Goal: Find contact information: Find contact information

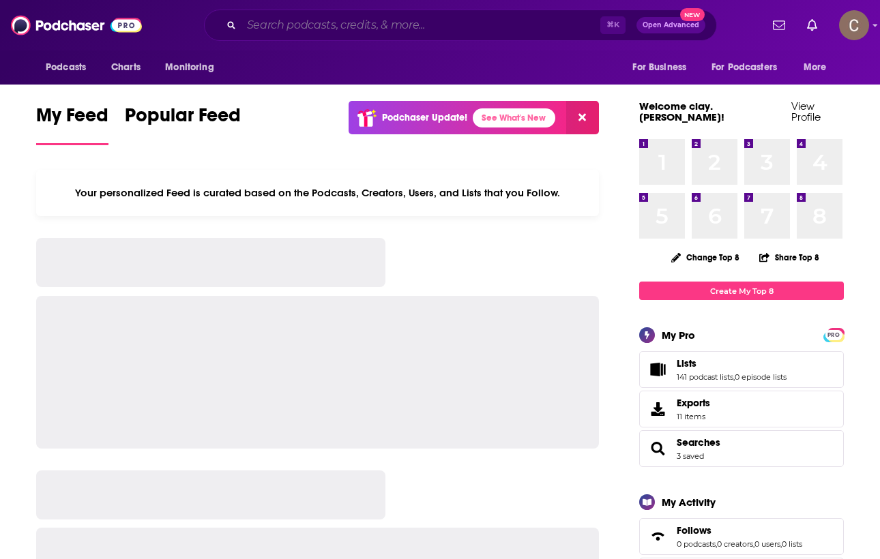
click at [308, 29] on input "Search podcasts, credits, & more..." at bounding box center [421, 25] width 359 height 22
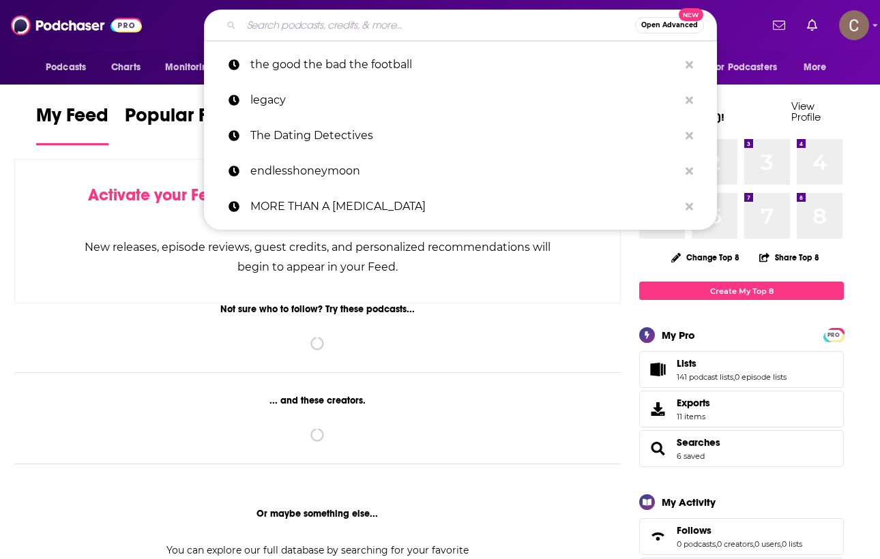
paste input "مَنبِت | Manbet - سوريا حرة، أنا حر Chapters of human history"
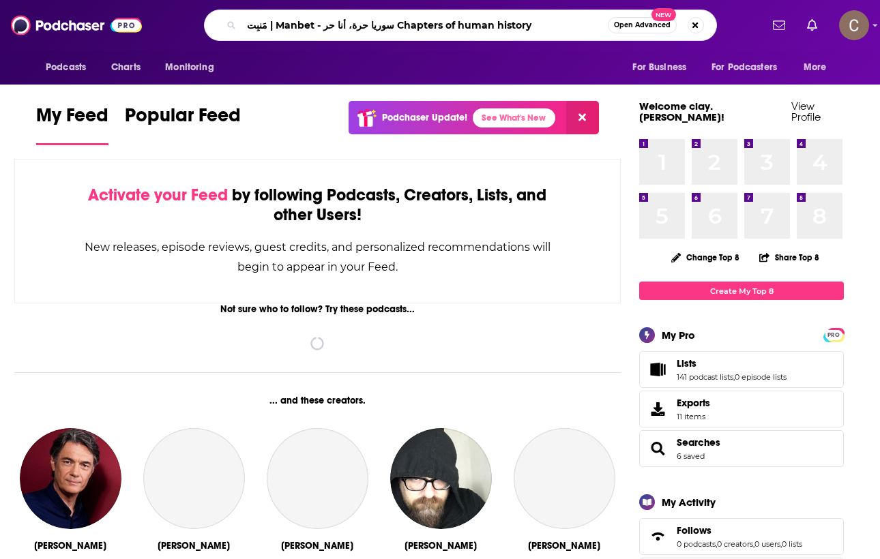
type input "مَنبِت | Manbet - سوريا حرة، أنا حر Chapters of human history"
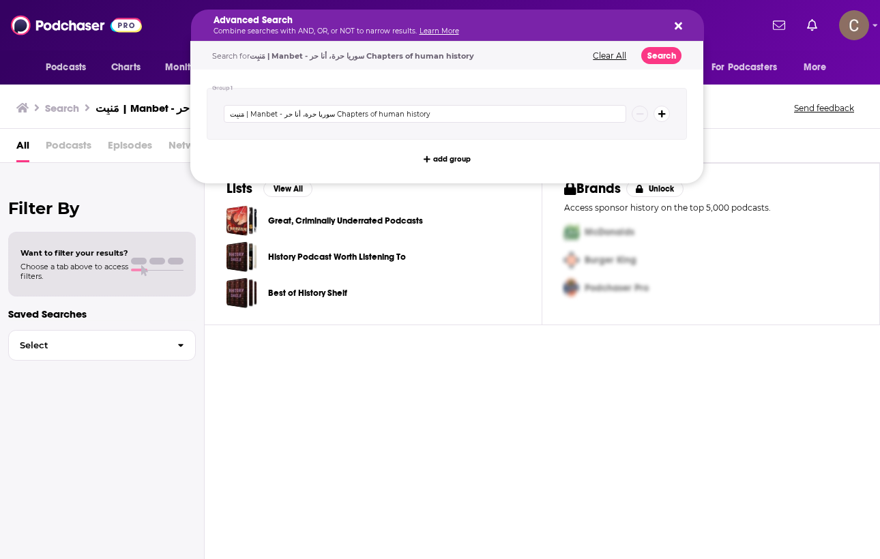
click at [549, 422] on div "Lists View All Great, Criminally Underrated Podcasts History Podcast Worth List…" at bounding box center [542, 361] width 675 height 396
click at [331, 113] on input "مَنبِت | Manbet - سوريا حرة، أنا حر Chapters of human history" at bounding box center [425, 114] width 403 height 18
drag, startPoint x: 332, startPoint y: 112, endPoint x: 507, endPoint y: 124, distance: 175.1
click at [507, 124] on div "مَنبِت | Manbet - سوريا حرة، أنا حر Chapters of human history" at bounding box center [447, 114] width 480 height 52
type input "مَنبِت | Manbet - سوريا حرة، أنا حر"
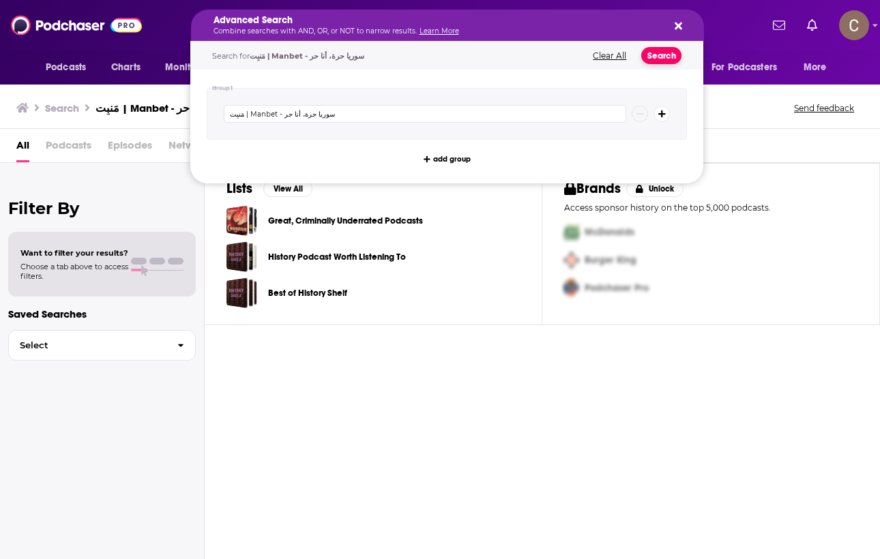
click at [668, 54] on button "Search" at bounding box center [661, 55] width 40 height 17
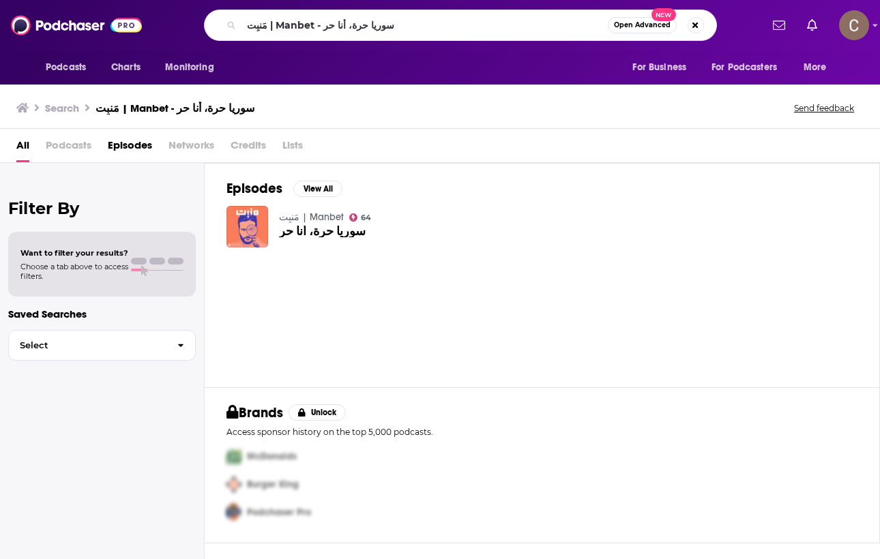
click at [251, 207] on img "سوريا حرة، أنا حر" at bounding box center [247, 227] width 42 height 42
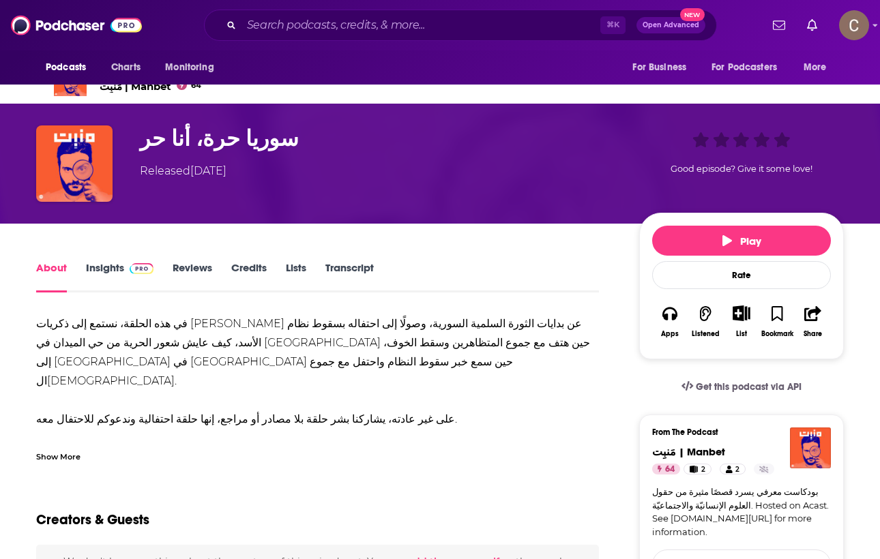
scroll to position [39, 0]
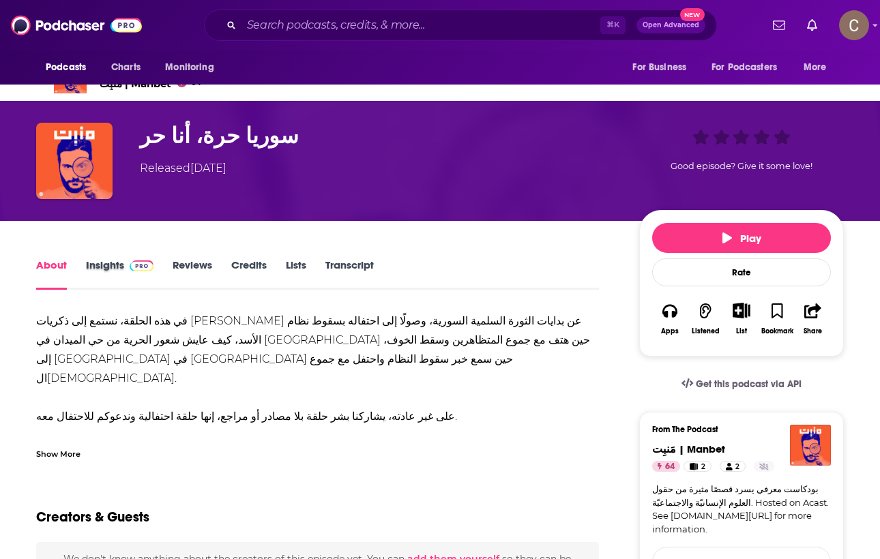
click at [153, 277] on div "Insights" at bounding box center [129, 274] width 87 height 31
click at [129, 273] on link "Insights" at bounding box center [120, 274] width 68 height 31
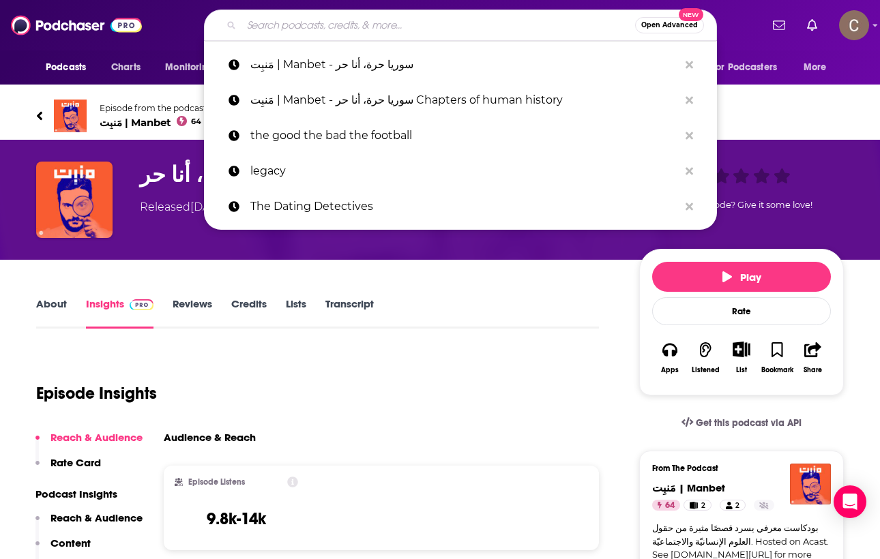
click at [466, 28] on input "Search podcasts, credits, & more..." at bounding box center [439, 25] width 394 height 22
paste input "Maloom | معلوم"
type input "Maloom | معلوم"
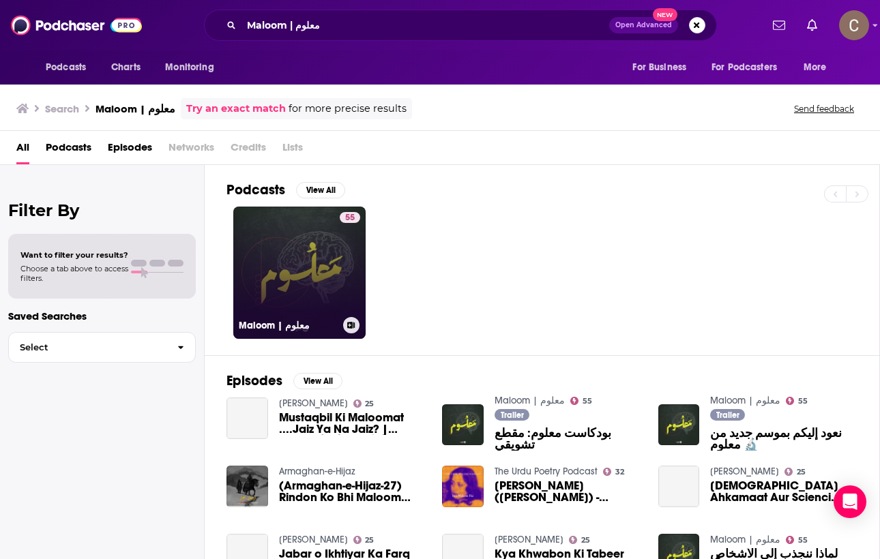
click at [257, 217] on link "55 Maloom | معلوم" at bounding box center [299, 273] width 132 height 132
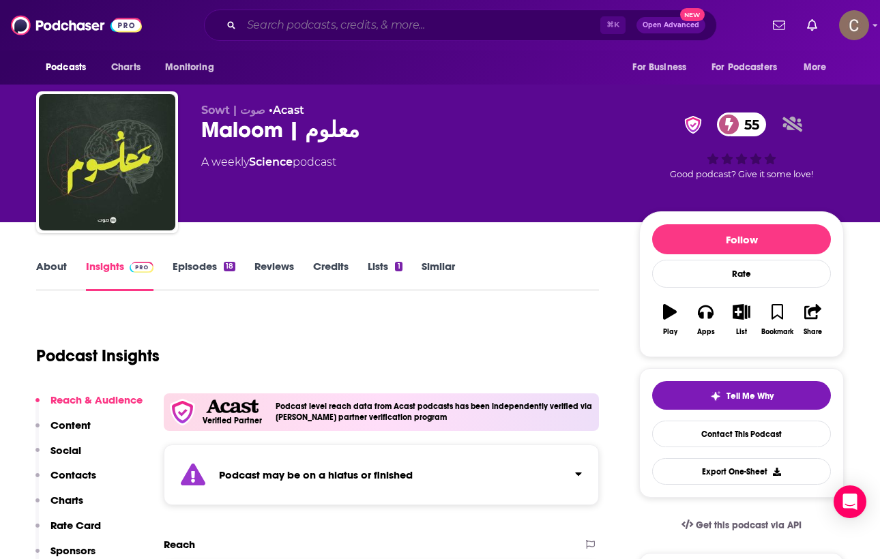
click at [433, 31] on input "Search podcasts, credits, & more..." at bounding box center [421, 25] width 359 height 22
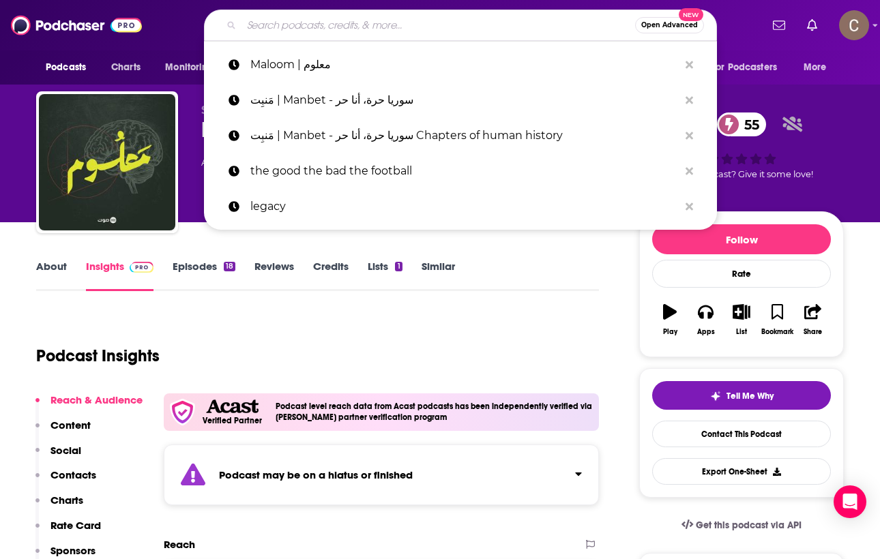
paste input "Bar Bahr"
type input "Bar Bahr"
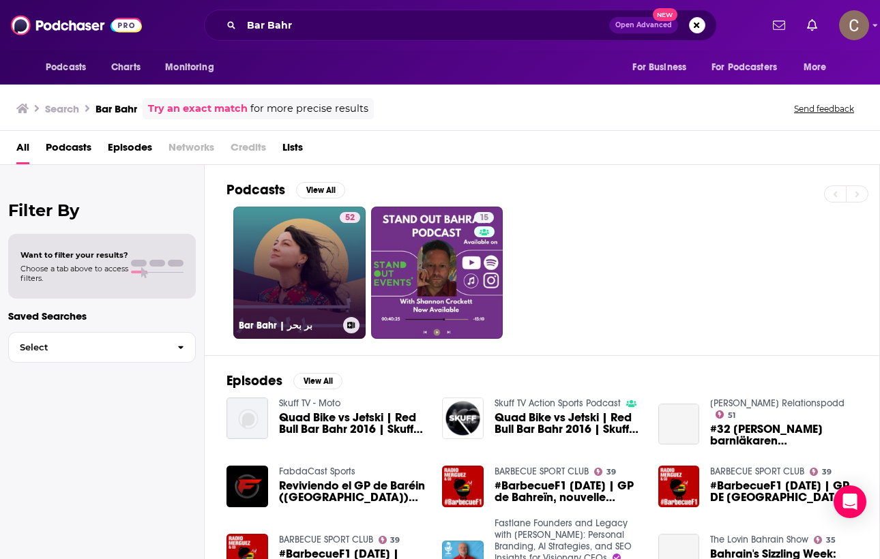
click at [314, 267] on link "52 Bar Bahr | بر بحر" at bounding box center [299, 273] width 132 height 132
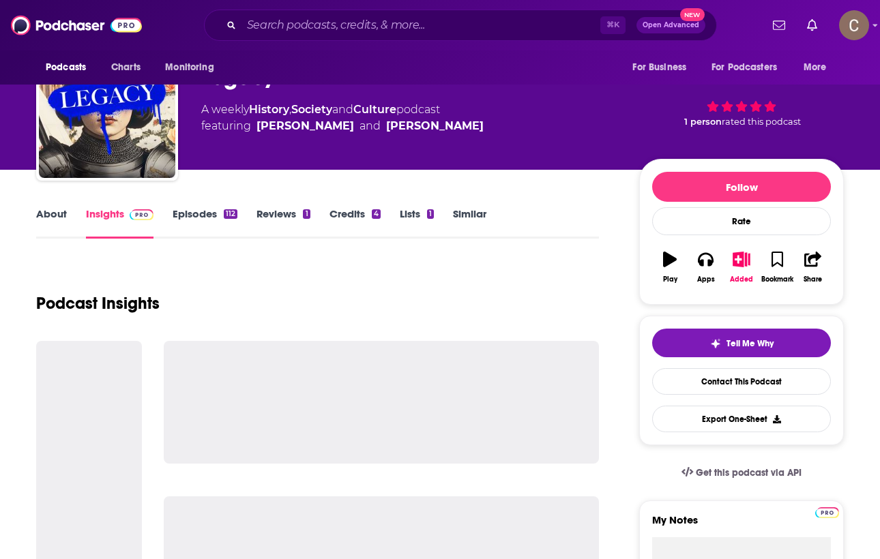
scroll to position [53, 0]
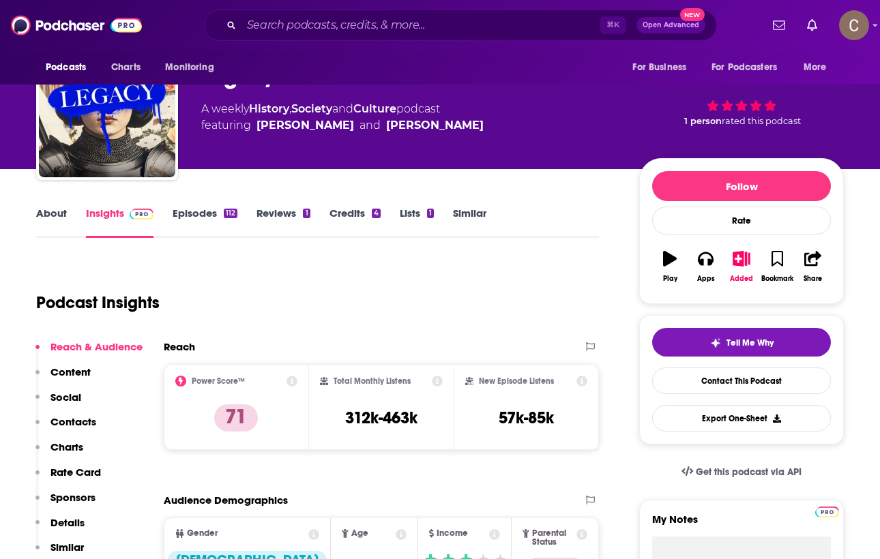
click at [55, 218] on link "About" at bounding box center [51, 222] width 31 height 31
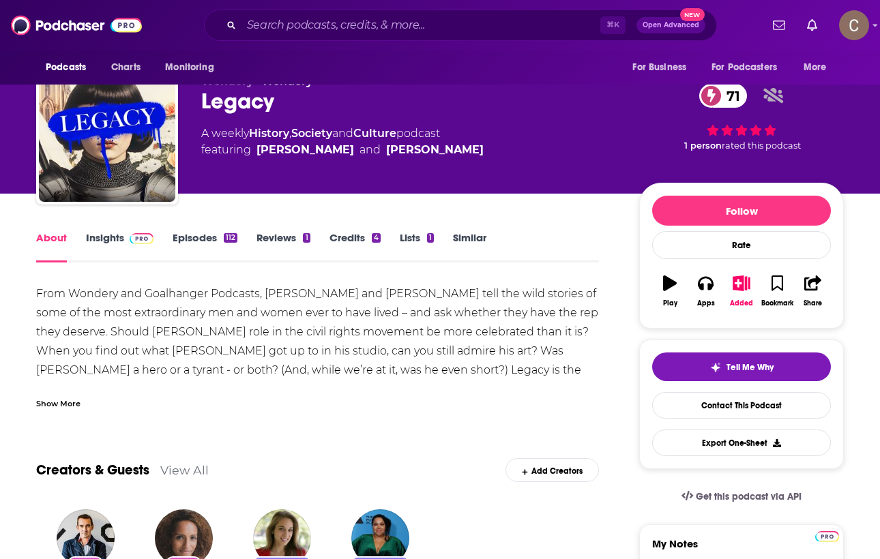
scroll to position [70, 0]
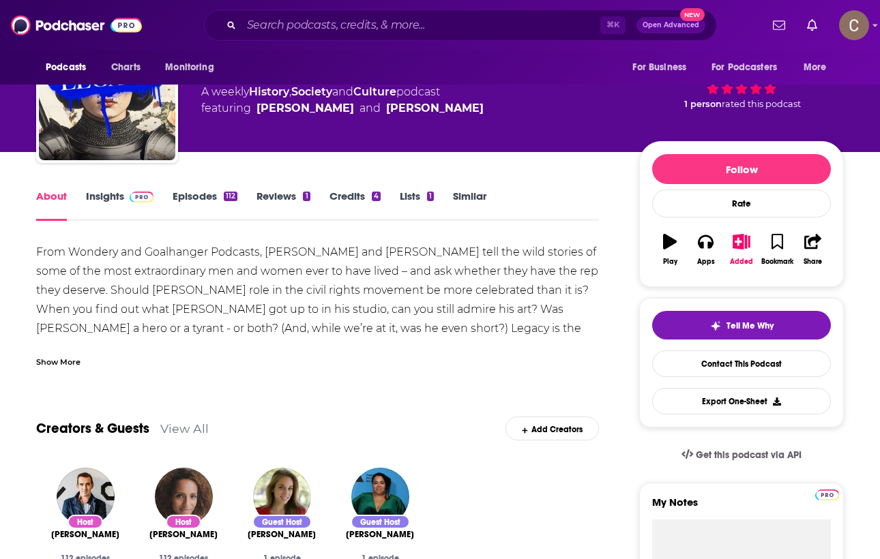
click at [59, 367] on div "Show More" at bounding box center [58, 361] width 44 height 13
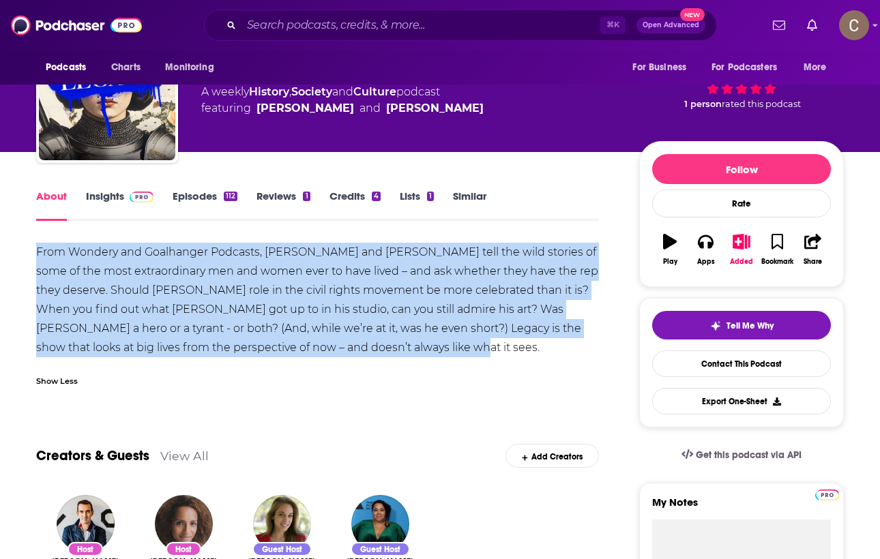
drag, startPoint x: 407, startPoint y: 347, endPoint x: 28, endPoint y: 248, distance: 391.2
copy div "From Wondery and Goalhanger Podcasts, Afua Hirsch and Peter Frankopan tell the …"
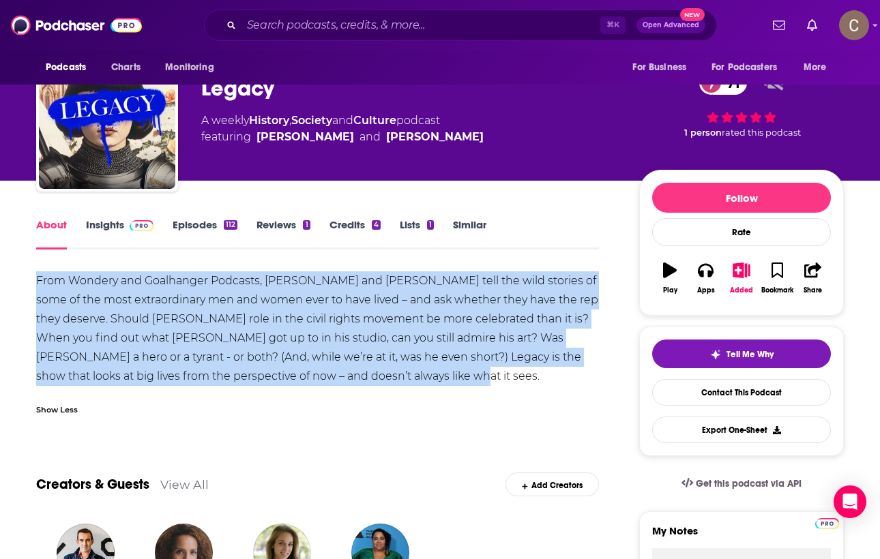
click at [137, 236] on link "Insights" at bounding box center [120, 233] width 68 height 31
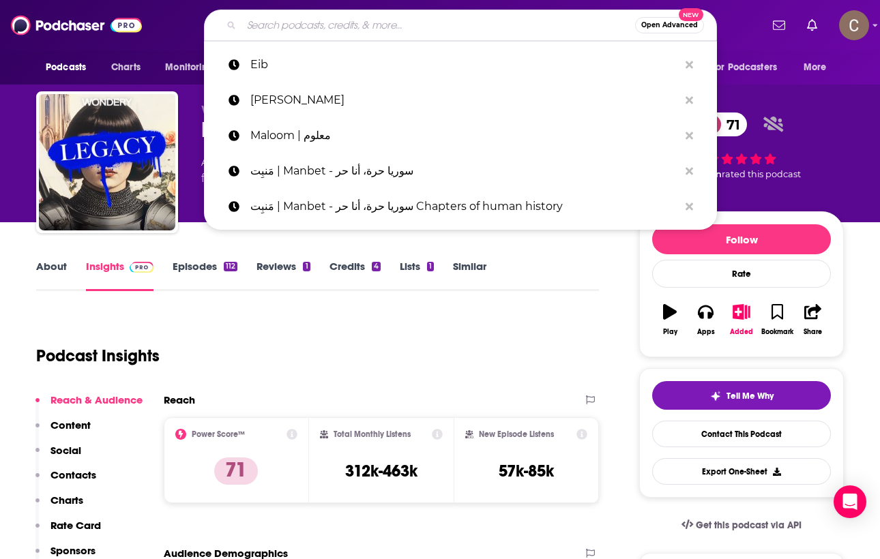
click at [459, 20] on input "Search podcasts, credits, & more..." at bounding box center [439, 25] width 394 height 22
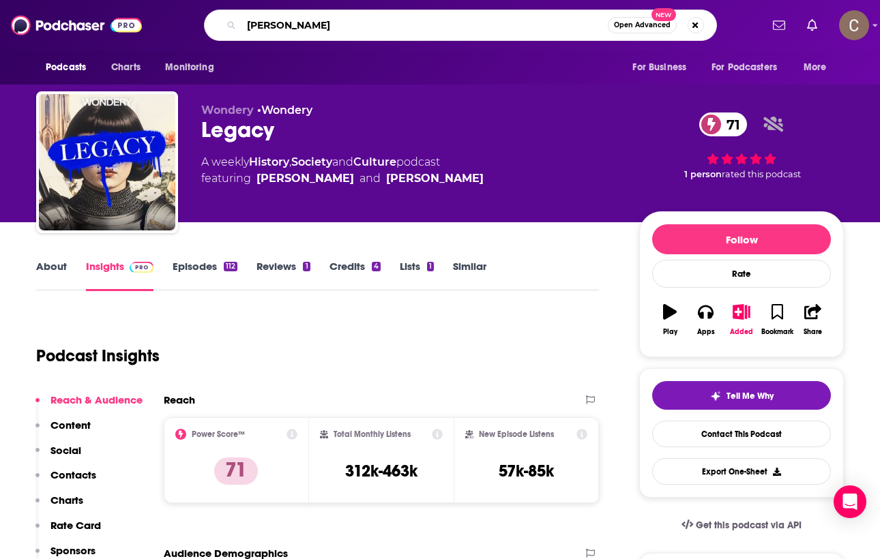
type input "shawn ryan"
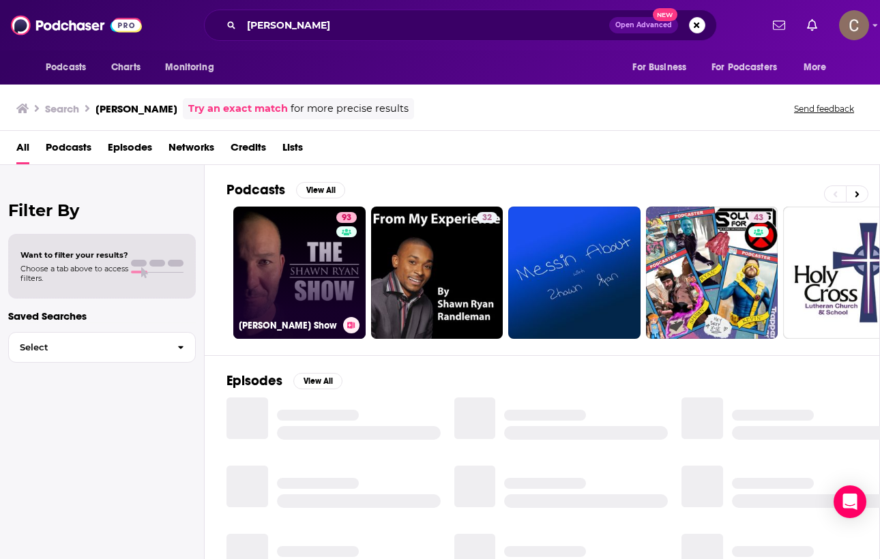
click at [308, 290] on link "93 Shawn Ryan Show" at bounding box center [299, 273] width 132 height 132
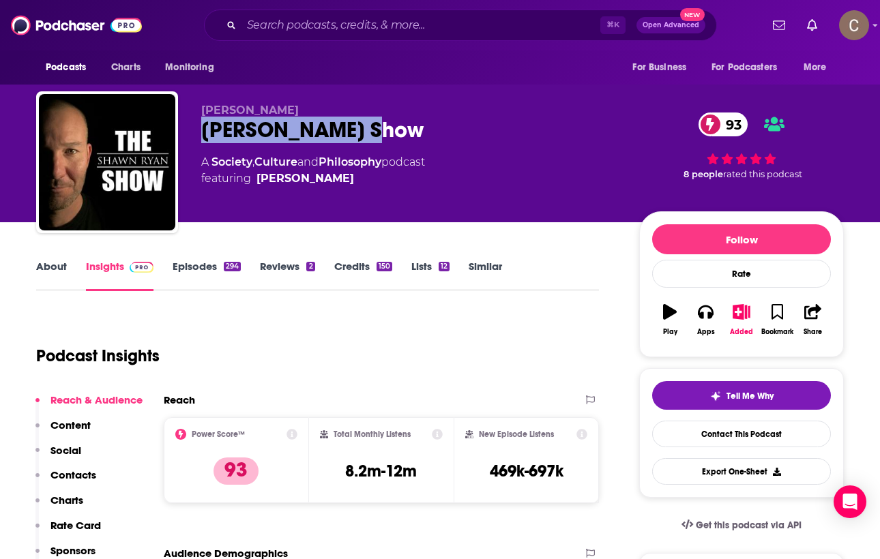
drag, startPoint x: 394, startPoint y: 135, endPoint x: 200, endPoint y: 129, distance: 194.5
click at [200, 129] on div "Shawn Ryan Shawn Ryan Show 93 A Society , Culture and Philosophy podcast featur…" at bounding box center [440, 164] width 808 height 147
copy h2 "Shawn Ryan Show"
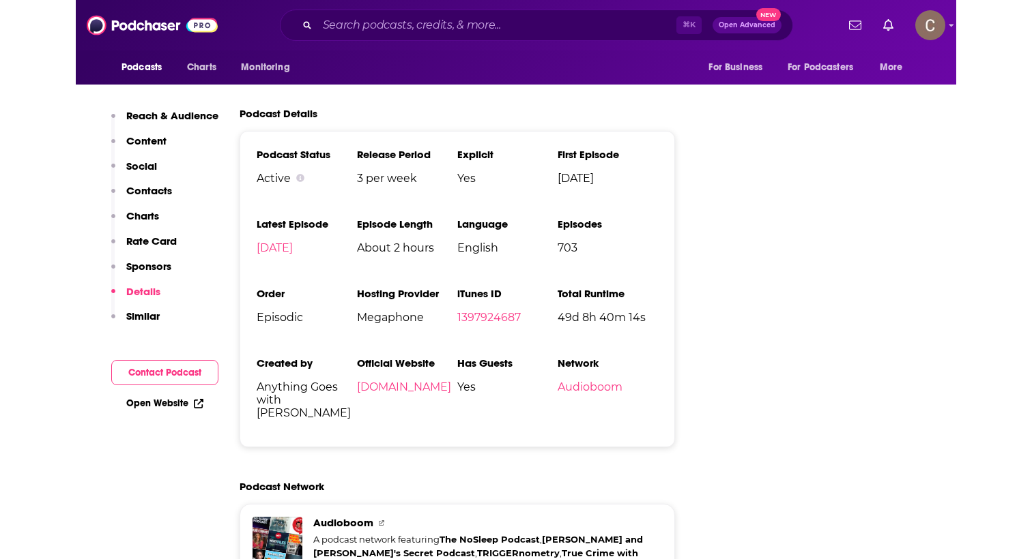
scroll to position [2550, 0]
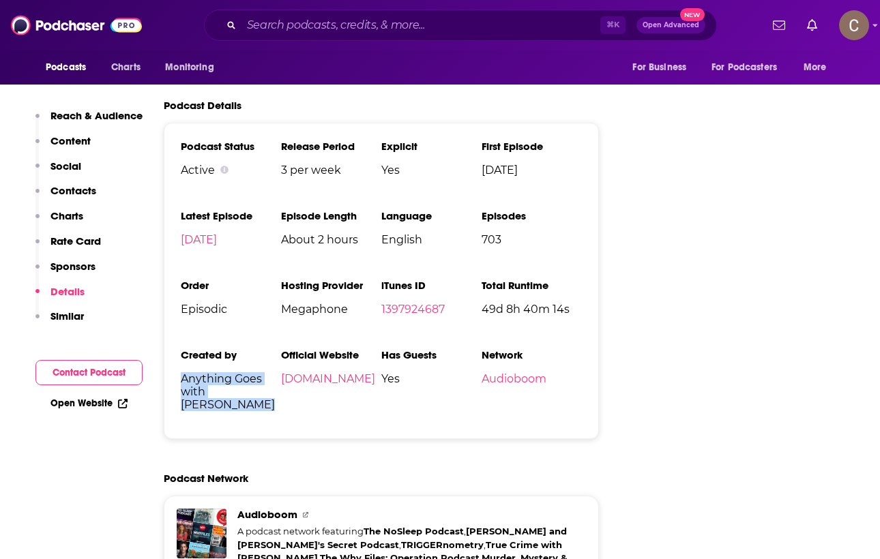
drag, startPoint x: 228, startPoint y: 332, endPoint x: 182, endPoint y: 305, distance: 52.9
click at [182, 372] on span "Anything Goes with James English" at bounding box center [231, 391] width 100 height 39
copy span "Anything Goes with James English"
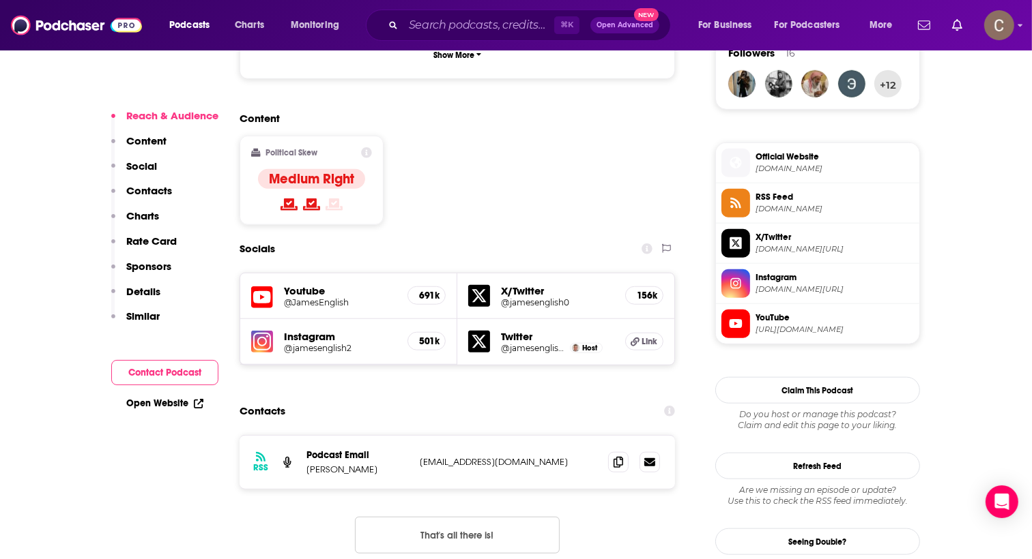
scroll to position [1122, 0]
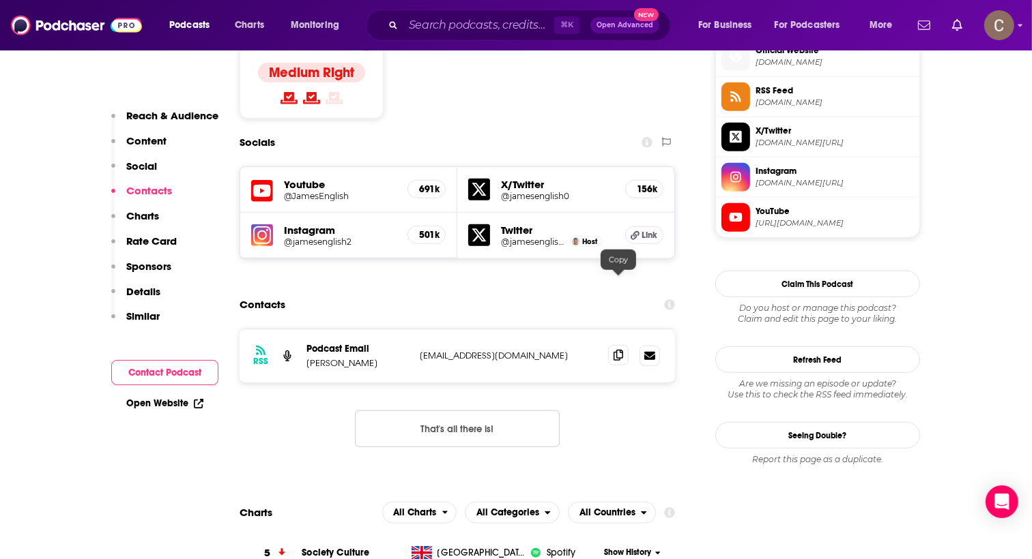
click at [615, 350] on icon at bounding box center [618, 355] width 10 height 11
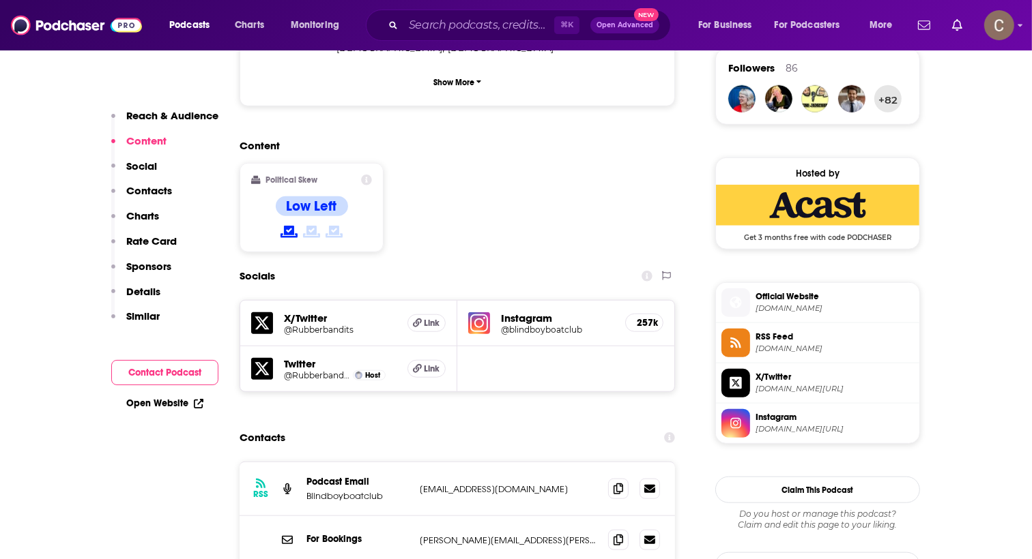
scroll to position [1040, 0]
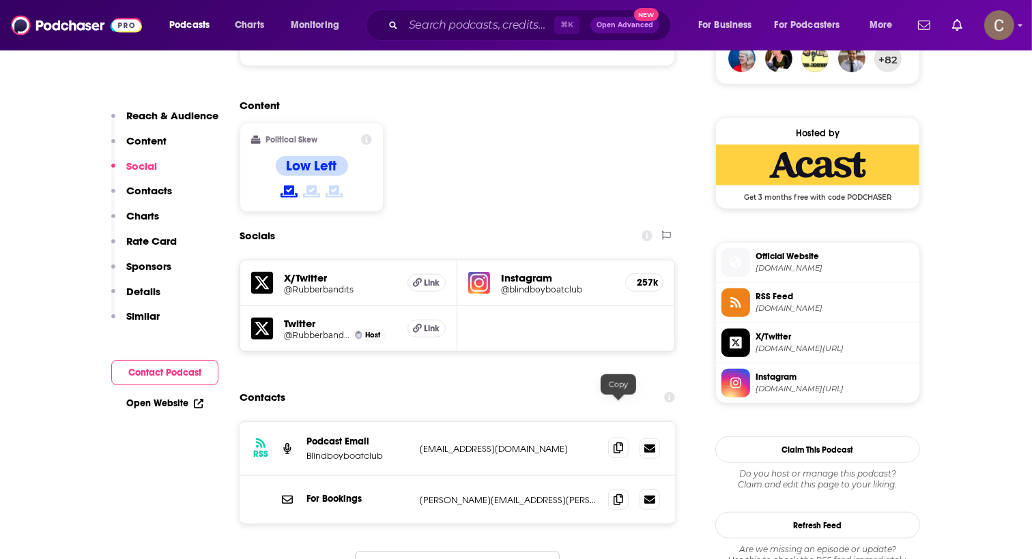
click at [619, 443] on icon at bounding box center [618, 448] width 10 height 11
click at [619, 494] on icon at bounding box center [618, 499] width 10 height 11
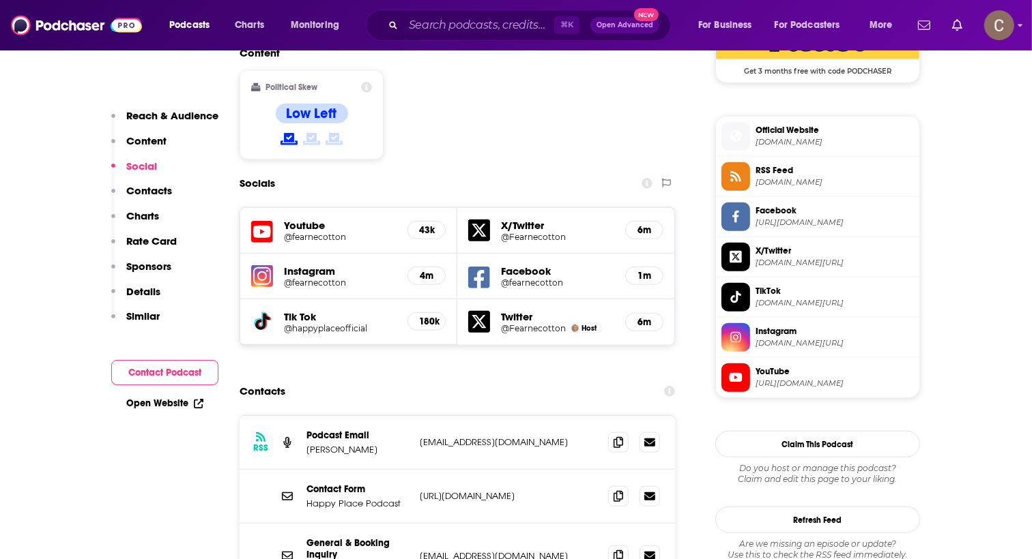
scroll to position [1171, 0]
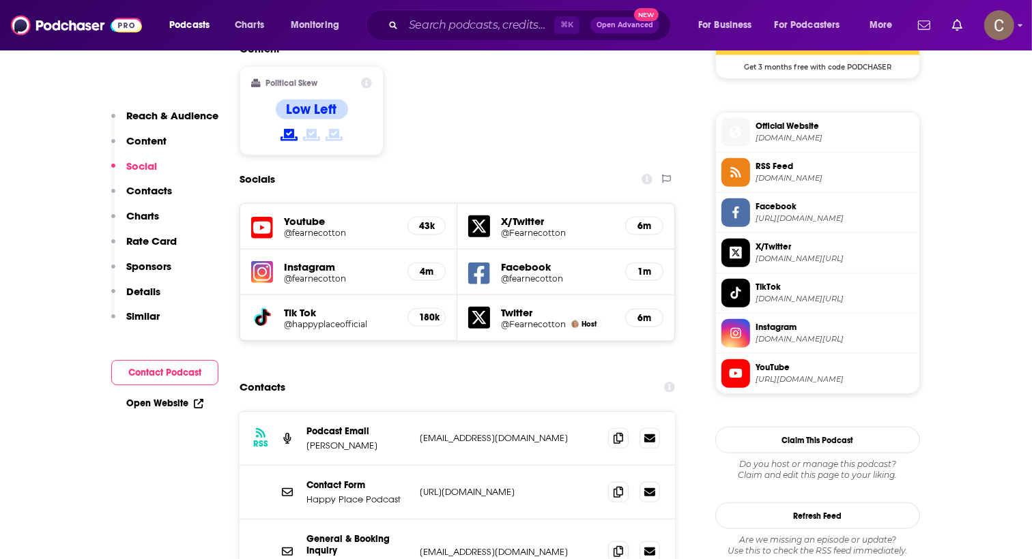
drag, startPoint x: 583, startPoint y: 448, endPoint x: 465, endPoint y: 456, distance: 118.4
click at [465, 546] on p "bookings@happyplaceofficial.co.uk" at bounding box center [508, 552] width 177 height 12
copy p "happyplaceofficial.co.uk"
click at [613, 546] on icon at bounding box center [618, 551] width 10 height 11
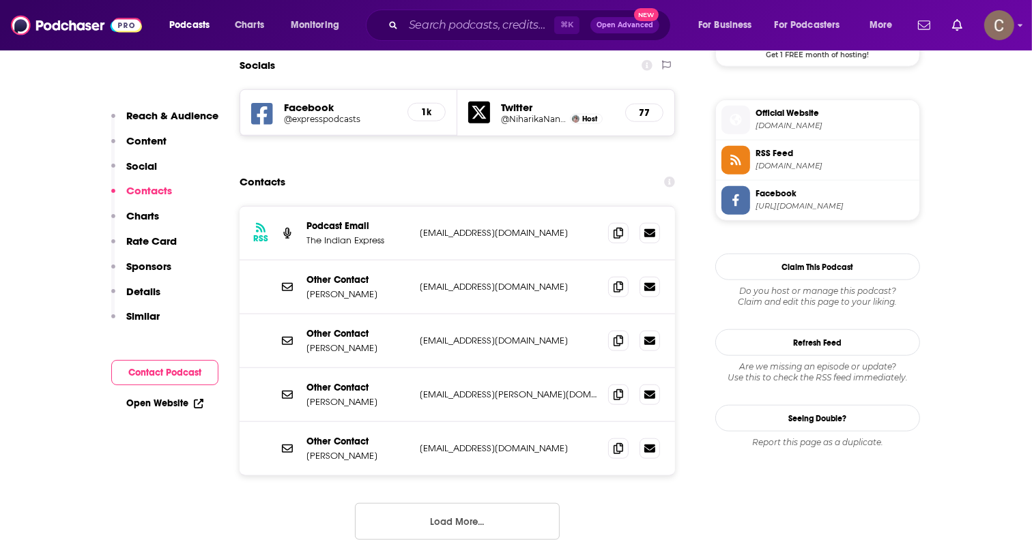
scroll to position [1205, 0]
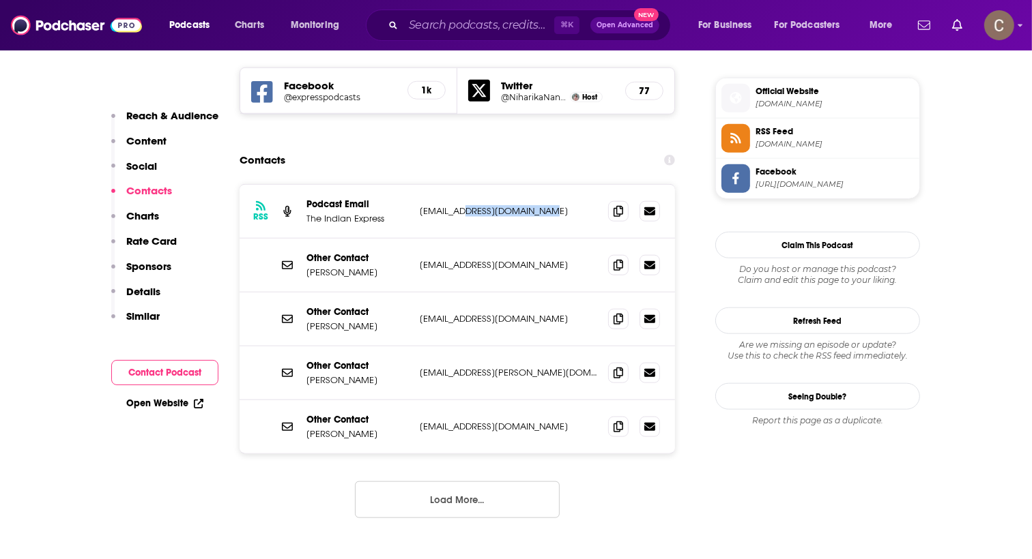
drag, startPoint x: 546, startPoint y: 151, endPoint x: 465, endPoint y: 158, distance: 82.1
click at [465, 205] on p "podcasts@indianexpress.com" at bounding box center [508, 211] width 177 height 12
copy p "indianexpress.com"
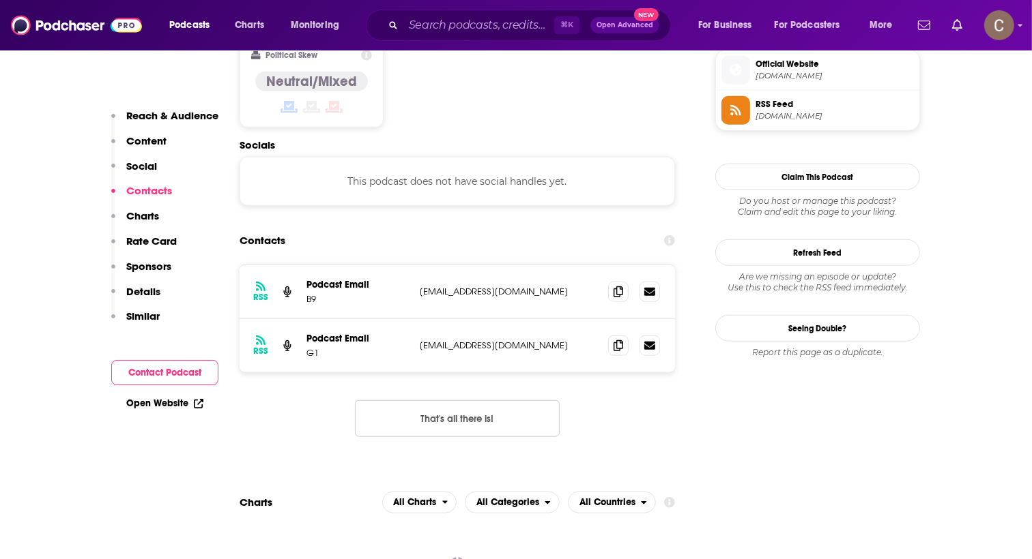
scroll to position [1150, 0]
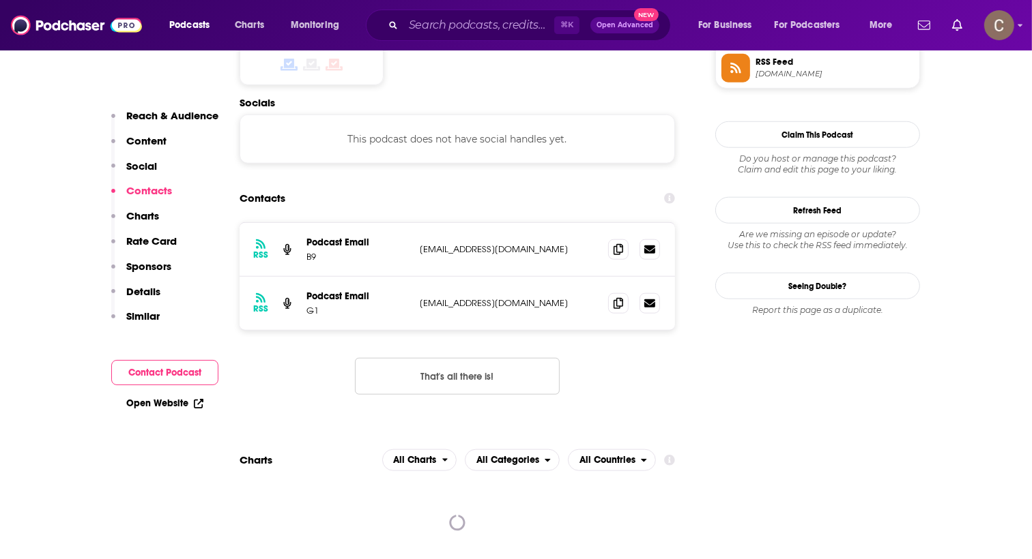
drag, startPoint x: 570, startPoint y: 184, endPoint x: 535, endPoint y: 186, distance: 35.5
click at [535, 244] on p "atendimento.plataformas@g.globo" at bounding box center [508, 250] width 177 height 12
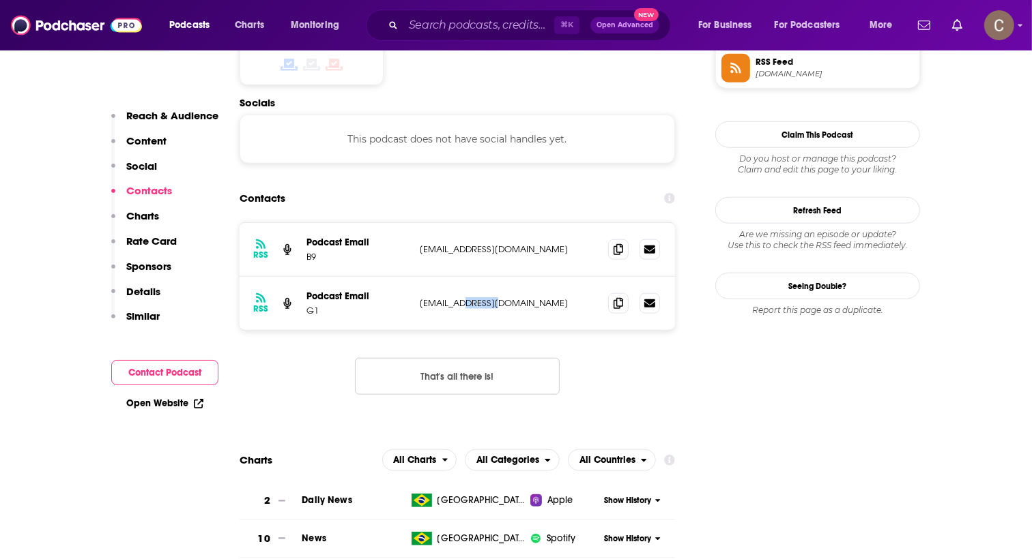
drag, startPoint x: 516, startPoint y: 237, endPoint x: 465, endPoint y: 238, distance: 51.2
click at [464, 297] on p "podcasts@g.globo" at bounding box center [508, 303] width 177 height 12
copy p "g.globo"
click at [542, 297] on p "podcasts@g.globo" at bounding box center [508, 303] width 177 height 12
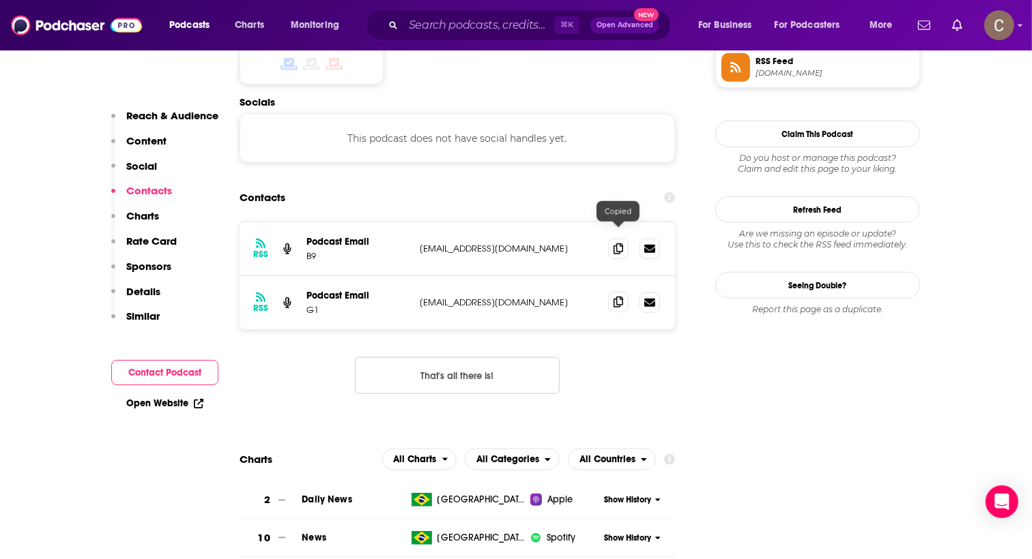
click at [617, 297] on icon at bounding box center [618, 302] width 10 height 11
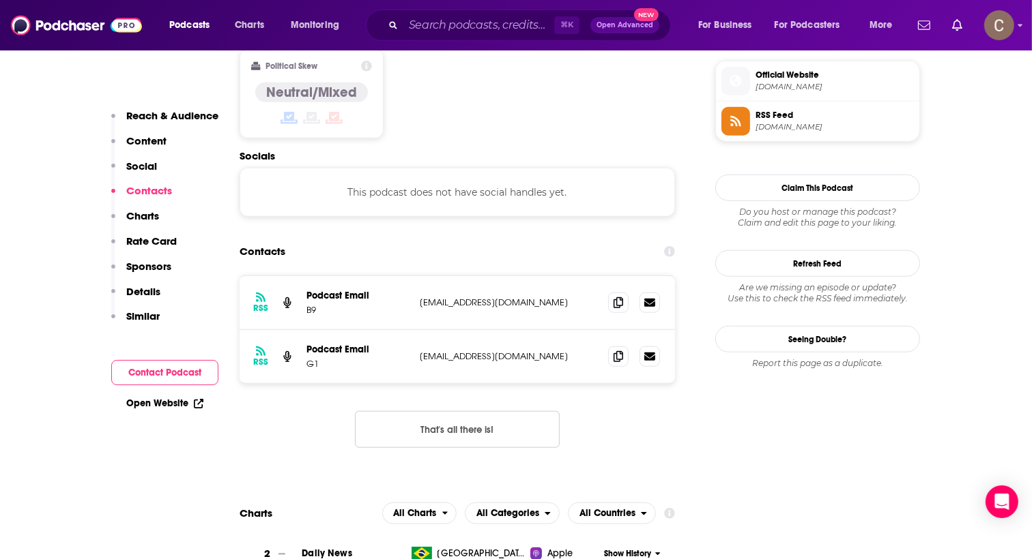
scroll to position [1096, 0]
click at [621, 352] on icon at bounding box center [618, 357] width 10 height 11
click at [617, 298] on icon at bounding box center [618, 303] width 10 height 11
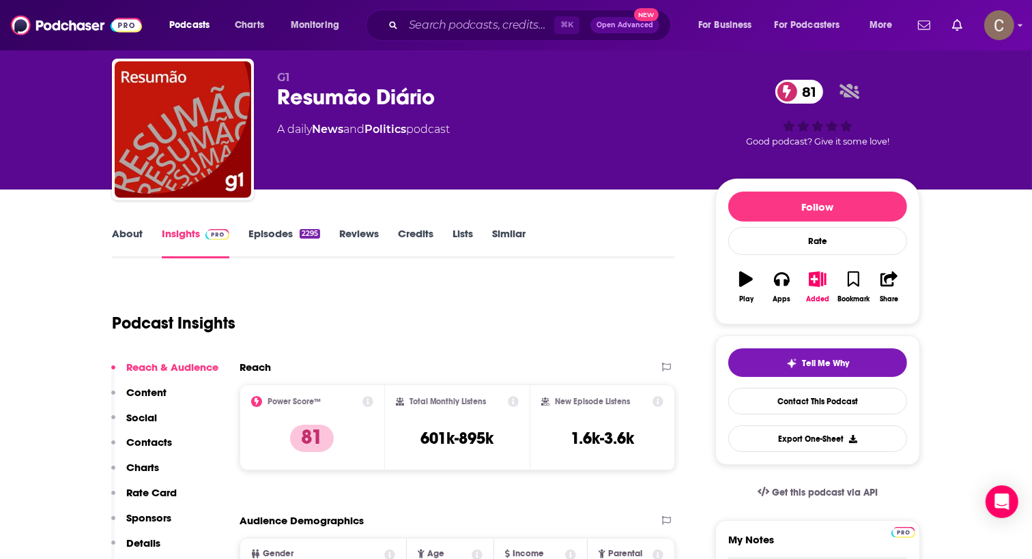
scroll to position [0, 0]
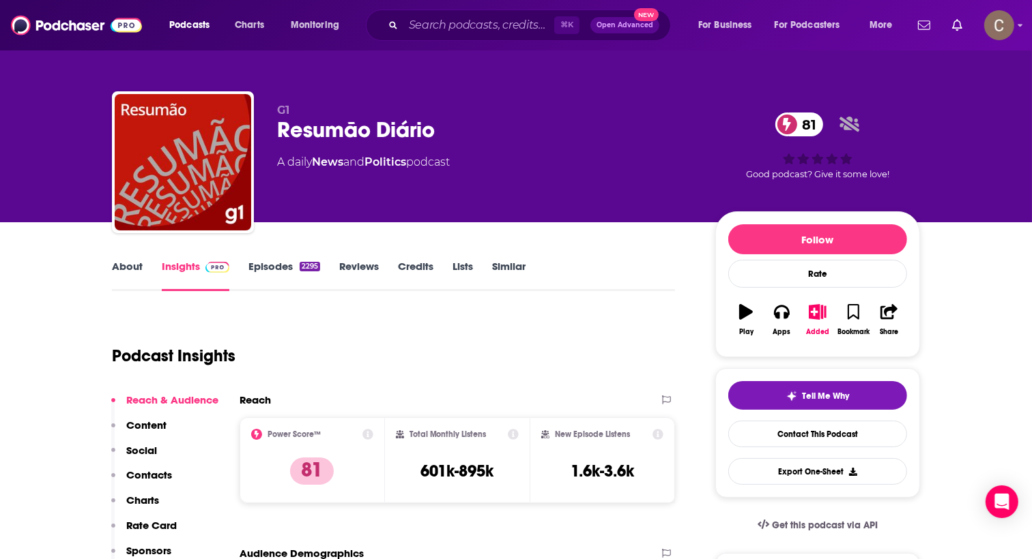
click at [313, 126] on div "Resumão Diário 81" at bounding box center [485, 130] width 416 height 27
copy div "Resumão Diário 81"
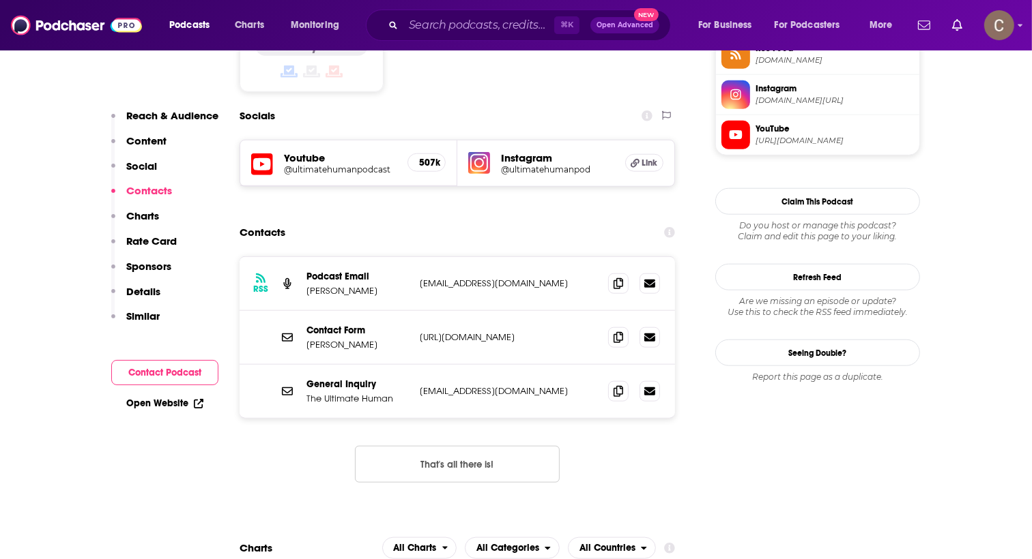
scroll to position [1197, 0]
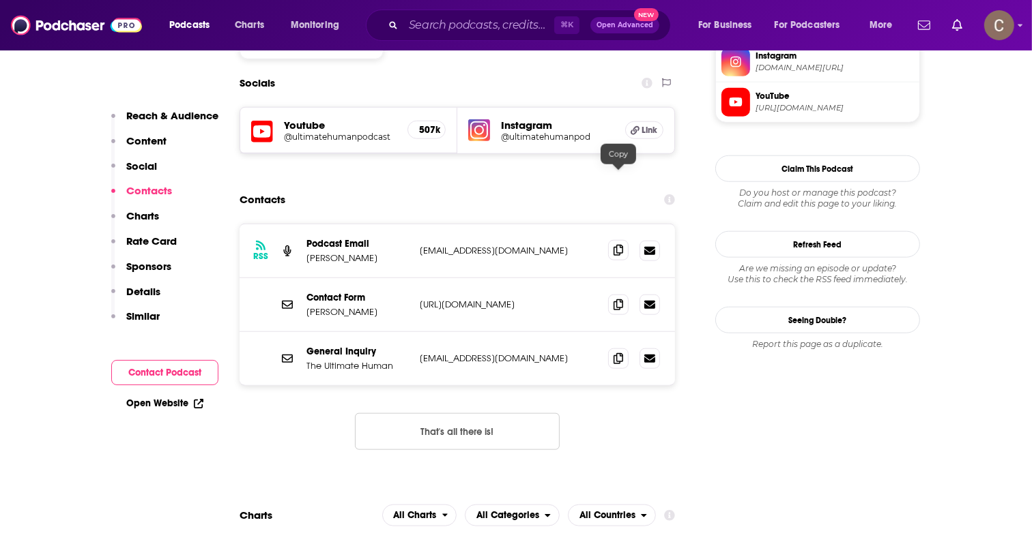
click at [613, 245] on icon at bounding box center [618, 250] width 10 height 11
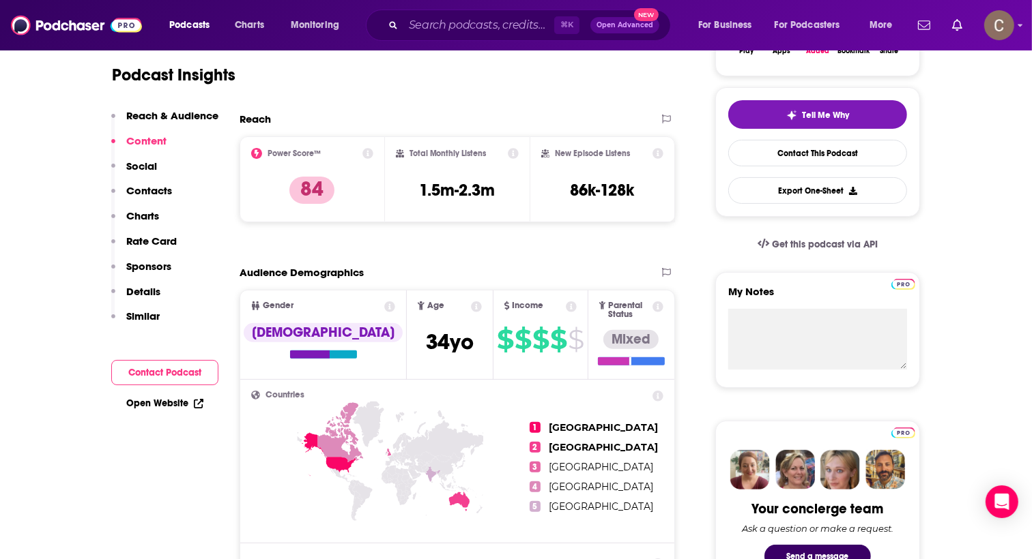
scroll to position [0, 0]
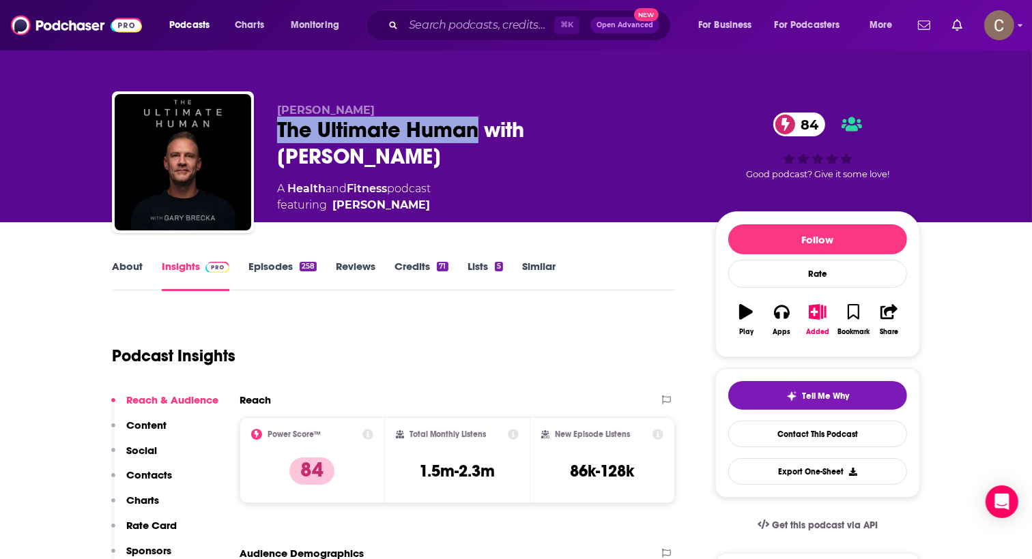
drag, startPoint x: 478, startPoint y: 130, endPoint x: 272, endPoint y: 130, distance: 206.0
click at [272, 130] on div "Gary Brecka The Ultimate Human with Gary Brecka 84 A Health and Fitness podcast…" at bounding box center [516, 164] width 808 height 147
copy h2 "The Ultimate Human"
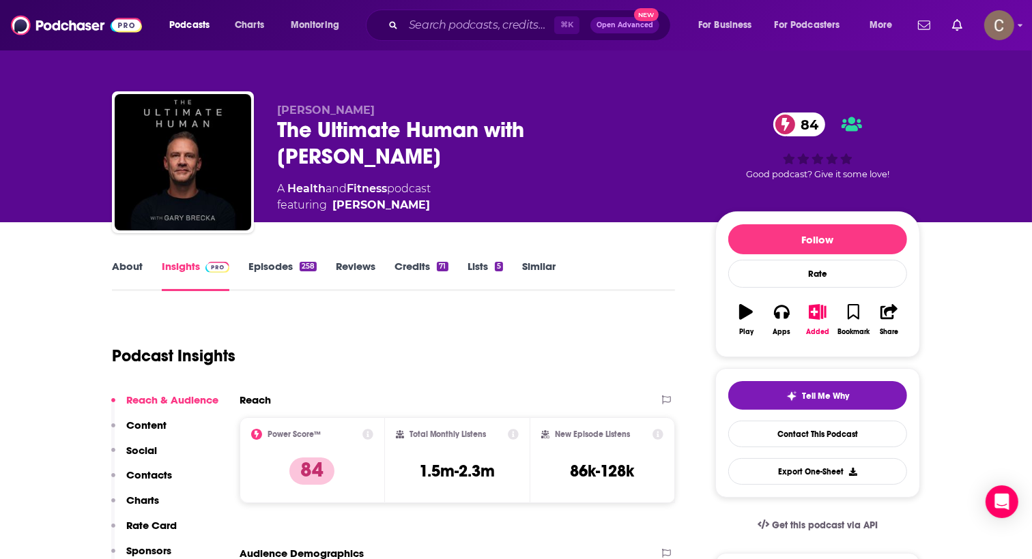
click at [296, 107] on span "Gary Brecka" at bounding box center [326, 110] width 98 height 13
copy span "Gary"
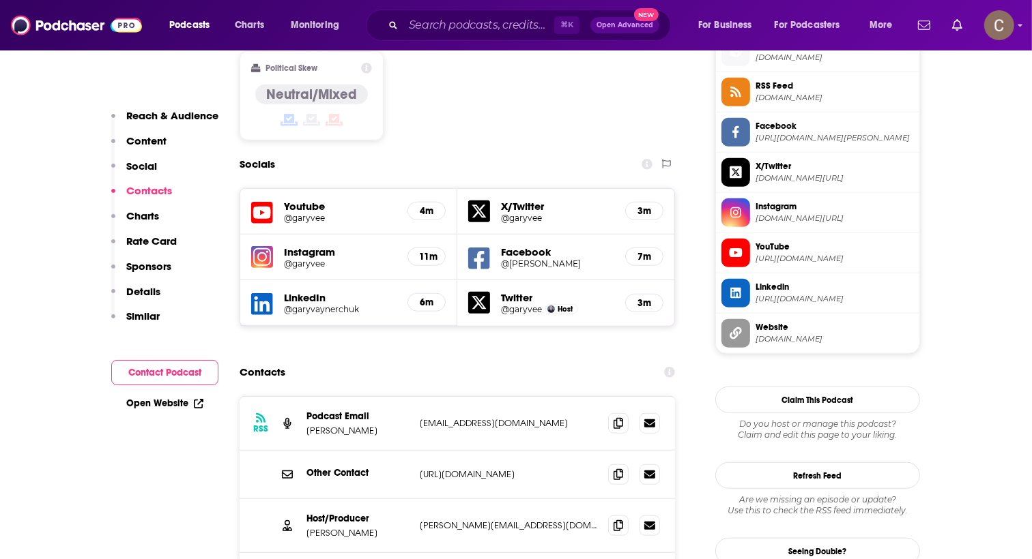
scroll to position [1319, 0]
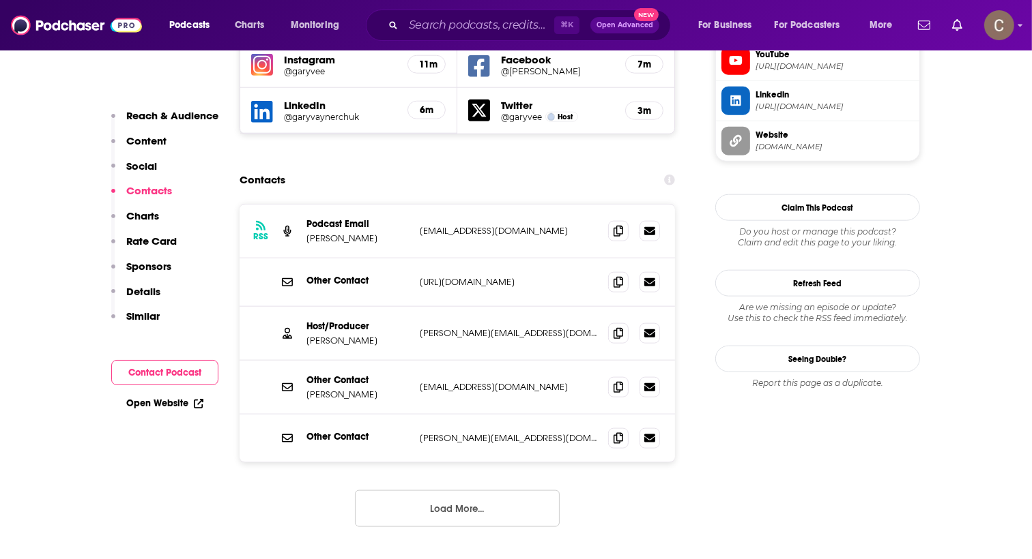
drag, startPoint x: 518, startPoint y: 129, endPoint x: 411, endPoint y: 134, distance: 107.2
click at [411, 205] on div "RSS Podcast Email [PERSON_NAME] [EMAIL_ADDRESS][DOMAIN_NAME] [EMAIL_ADDRESS][DO…" at bounding box center [456, 232] width 435 height 54
copy div "[EMAIL_ADDRESS][DOMAIN_NAME]"
drag, startPoint x: 579, startPoint y: 279, endPoint x: 486, endPoint y: 291, distance: 93.6
click at [485, 361] on div "Other Contact [PERSON_NAME] [PERSON_NAME][EMAIL_ADDRESS][DOMAIN_NAME] [PERSON_N…" at bounding box center [456, 388] width 435 height 54
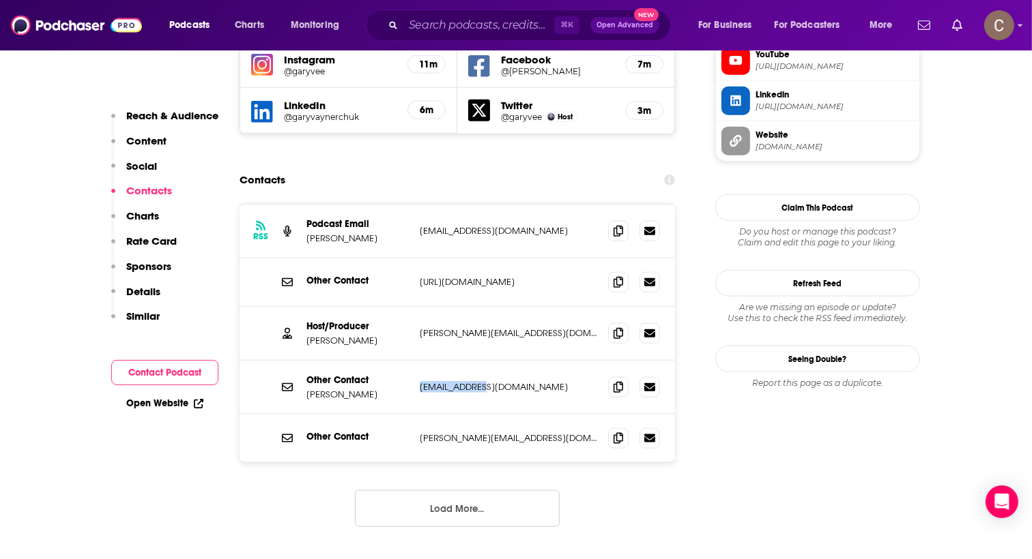
click at [486, 381] on p "[EMAIL_ADDRESS][DOMAIN_NAME]" at bounding box center [508, 387] width 177 height 12
drag, startPoint x: 564, startPoint y: 289, endPoint x: 482, endPoint y: 291, distance: 81.9
click at [482, 381] on p "gvaynerchuk@vaynermedia.com" at bounding box center [508, 387] width 177 height 12
copy p "vaynermedia.com"
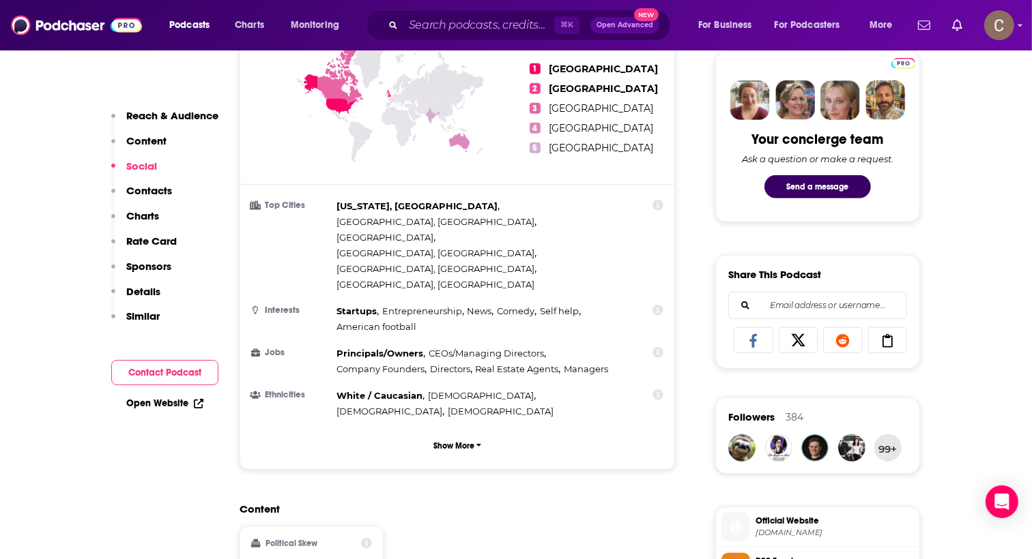
scroll to position [482, 0]
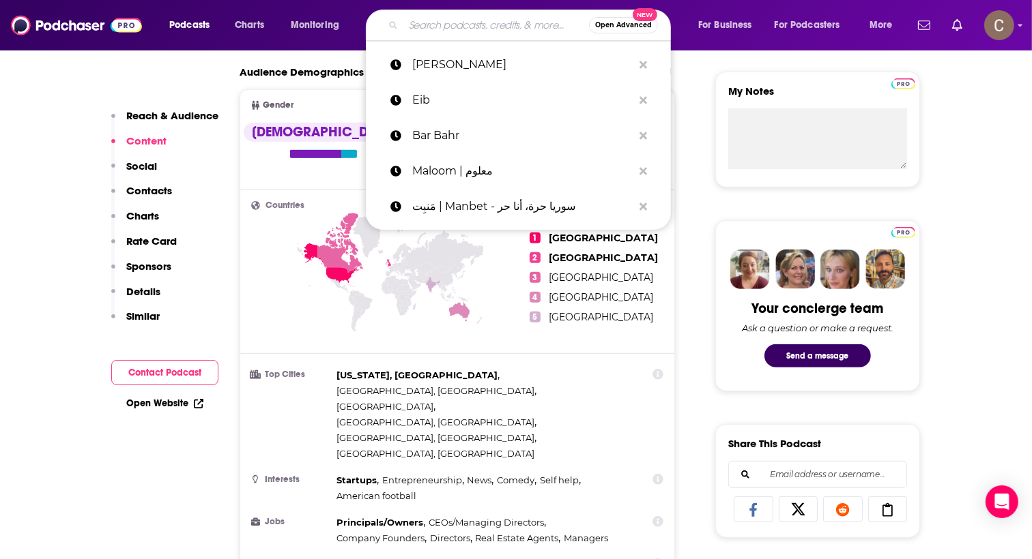
click at [432, 24] on input "Search podcasts, credits, & more..." at bounding box center [496, 25] width 186 height 22
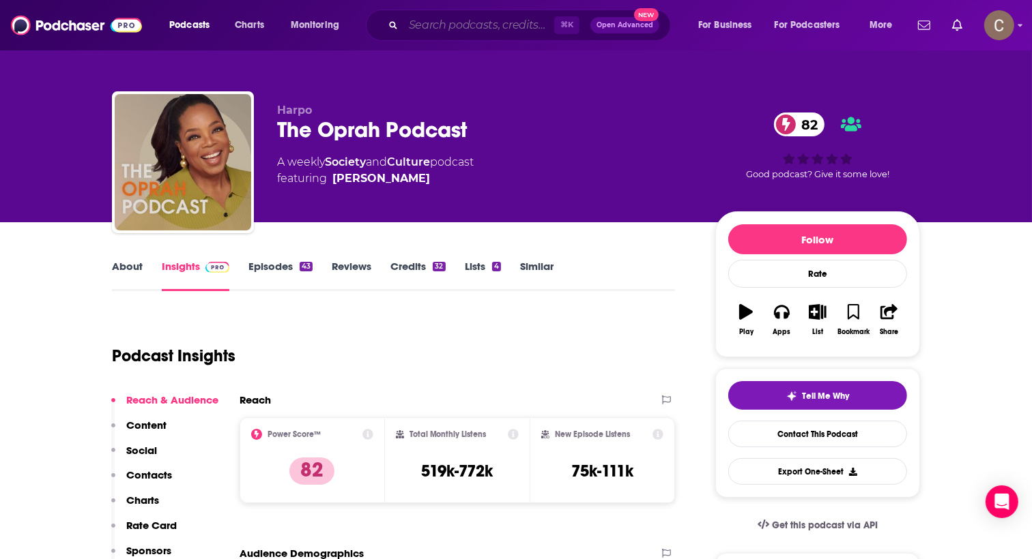
click at [450, 25] on input "Search podcasts, credits, & more..." at bounding box center [478, 25] width 151 height 22
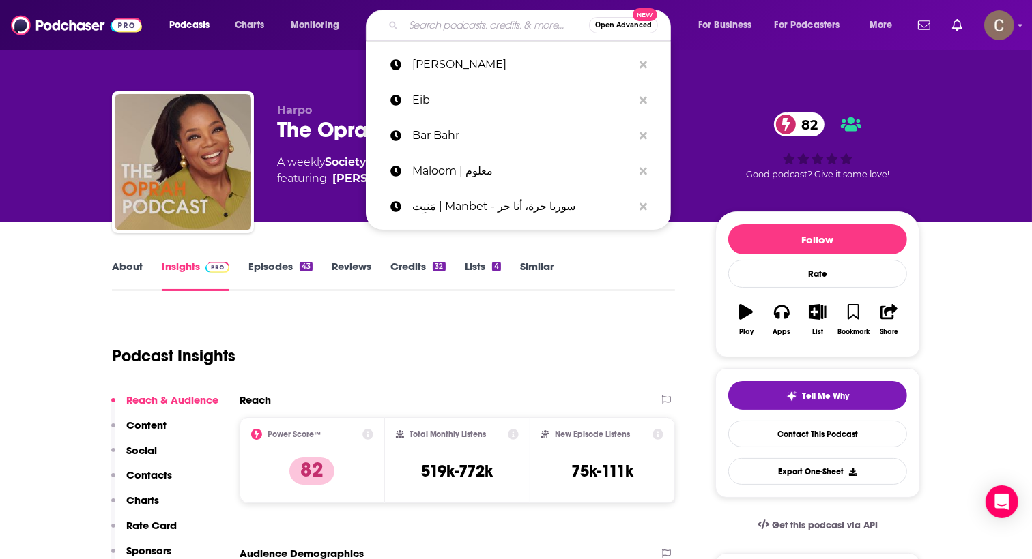
paste input "Being [DEMOGRAPHIC_DATA] with [PERSON_NAME] - Podcast"
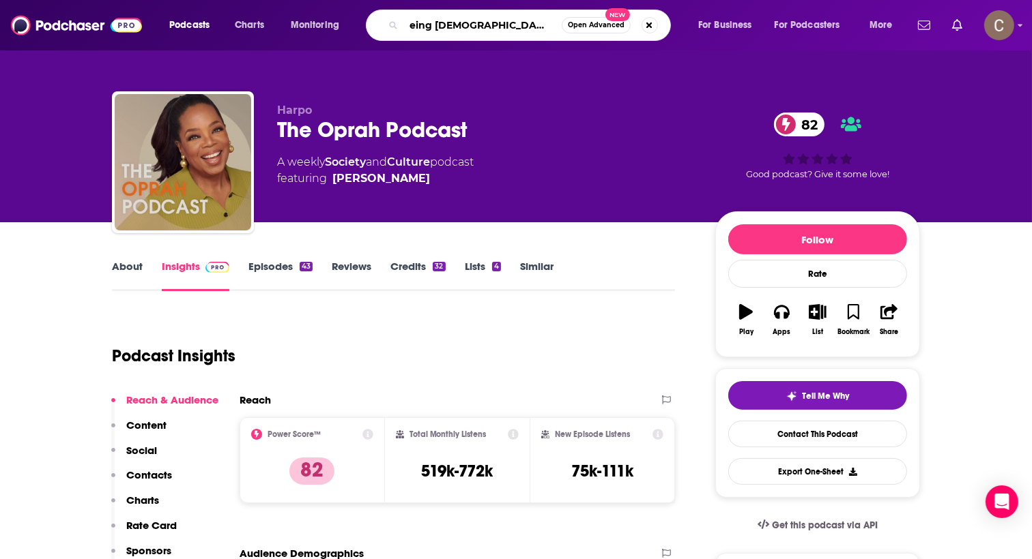
type input "Being [DEMOGRAPHIC_DATA] with [PERSON_NAME]"
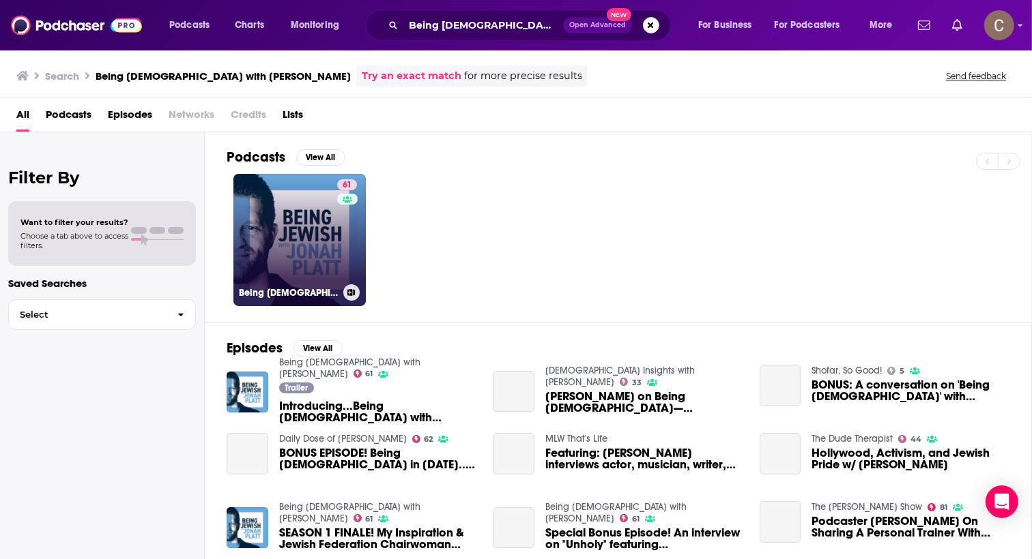
click at [274, 218] on link "61 Being Jewish with Jonah Platt" at bounding box center [299, 240] width 132 height 132
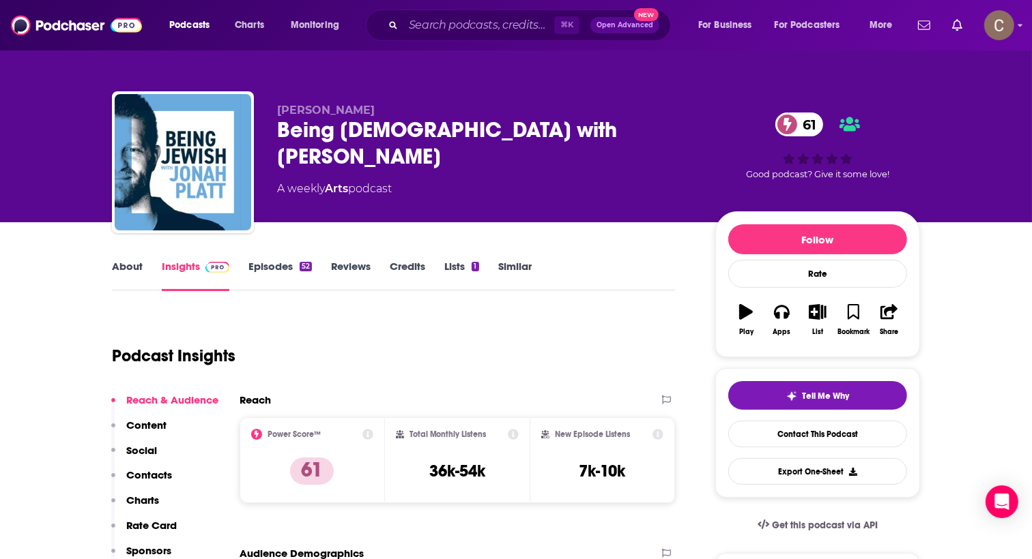
scroll to position [7, 0]
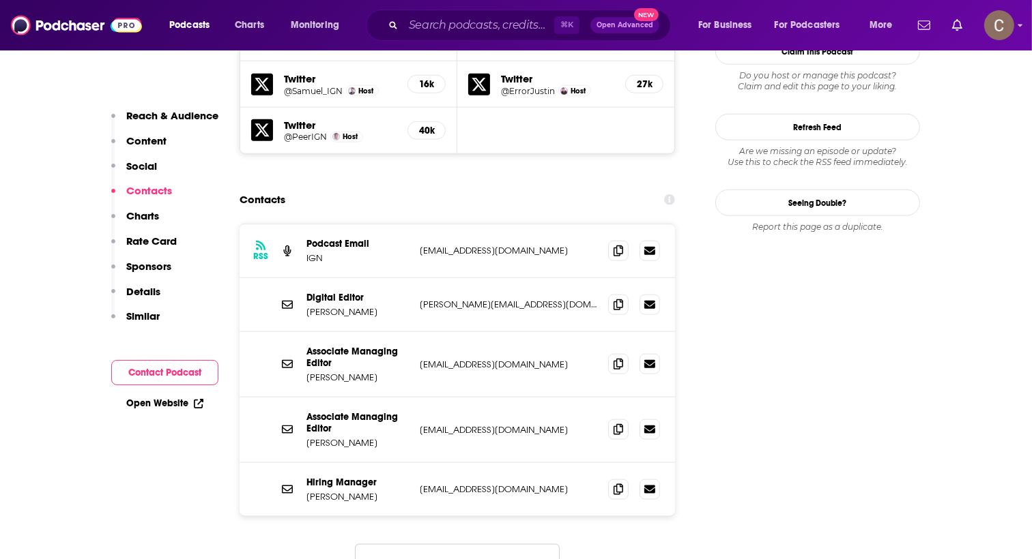
scroll to position [1335, 0]
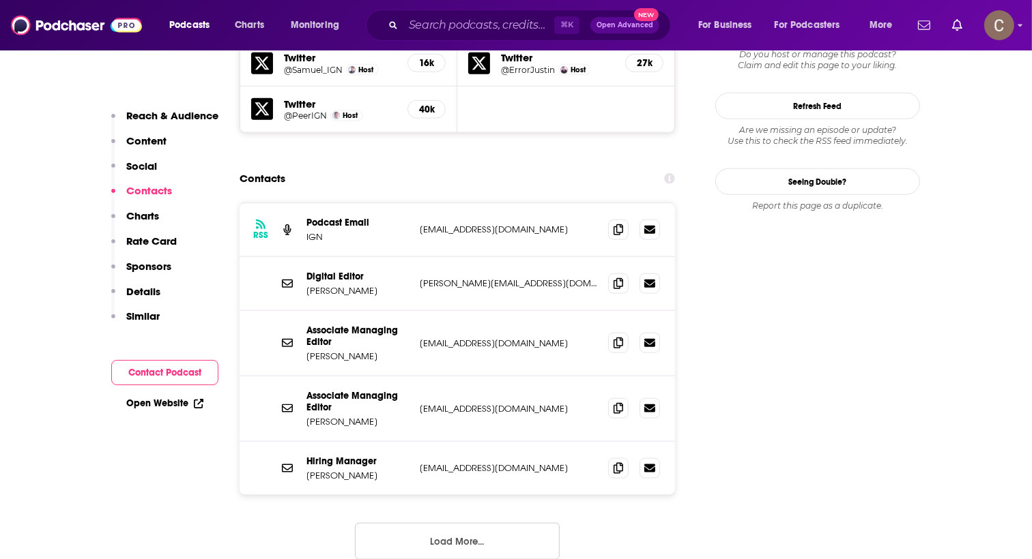
click at [510, 523] on button "Load More..." at bounding box center [457, 541] width 205 height 37
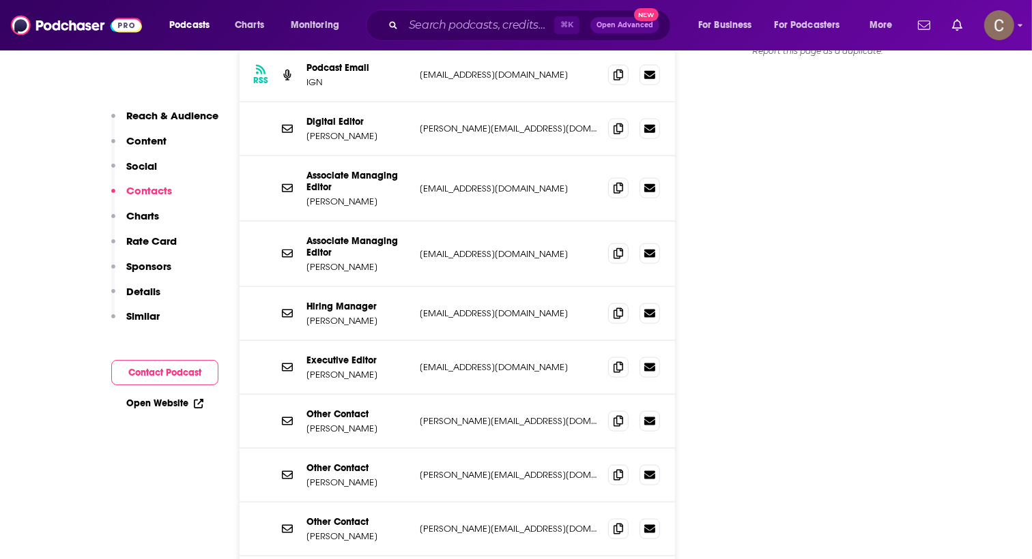
scroll to position [1495, 0]
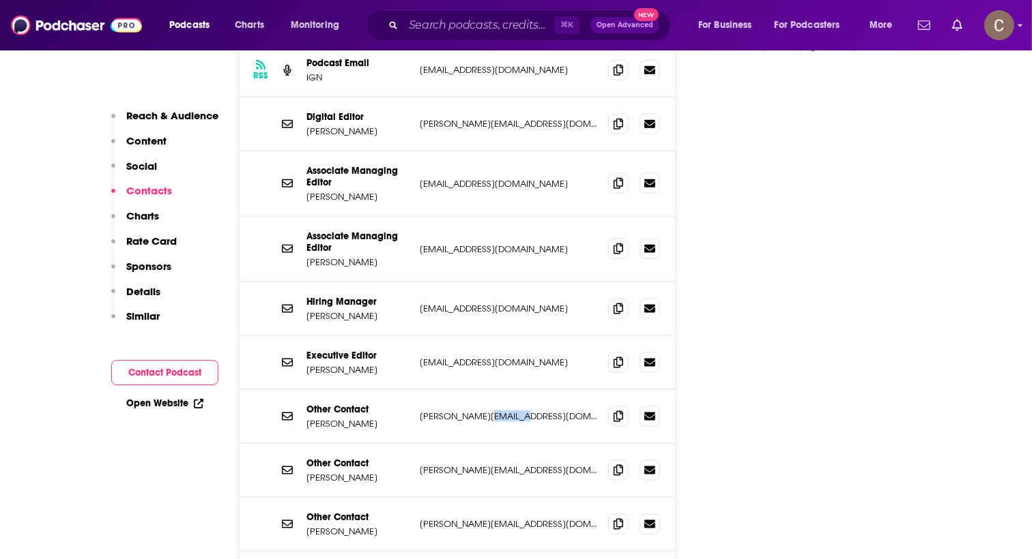
drag, startPoint x: 557, startPoint y: 351, endPoint x: 499, endPoint y: 349, distance: 57.3
click at [499, 411] on p "amanda_medina@ign.com" at bounding box center [508, 417] width 177 height 12
copy p "ign.com"
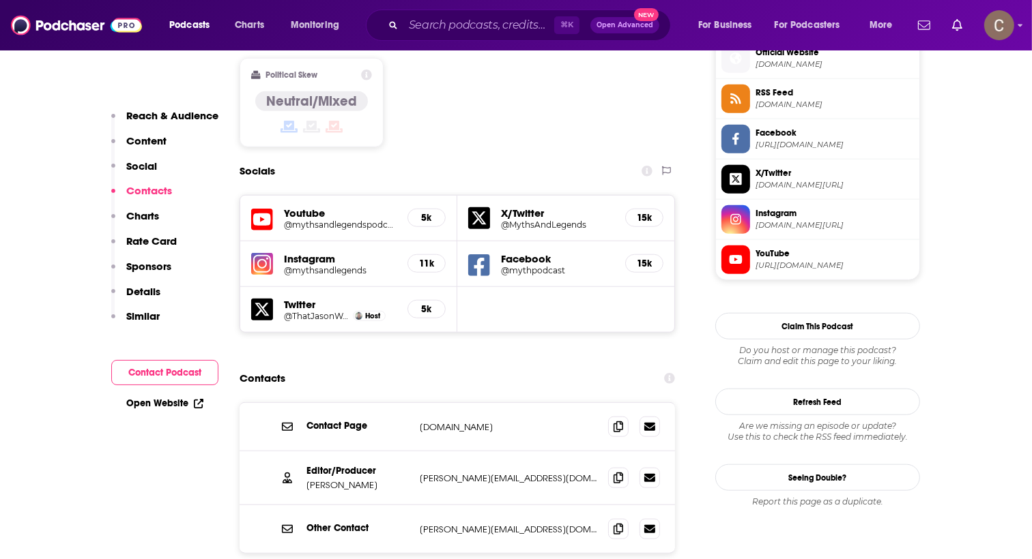
scroll to position [1124, 0]
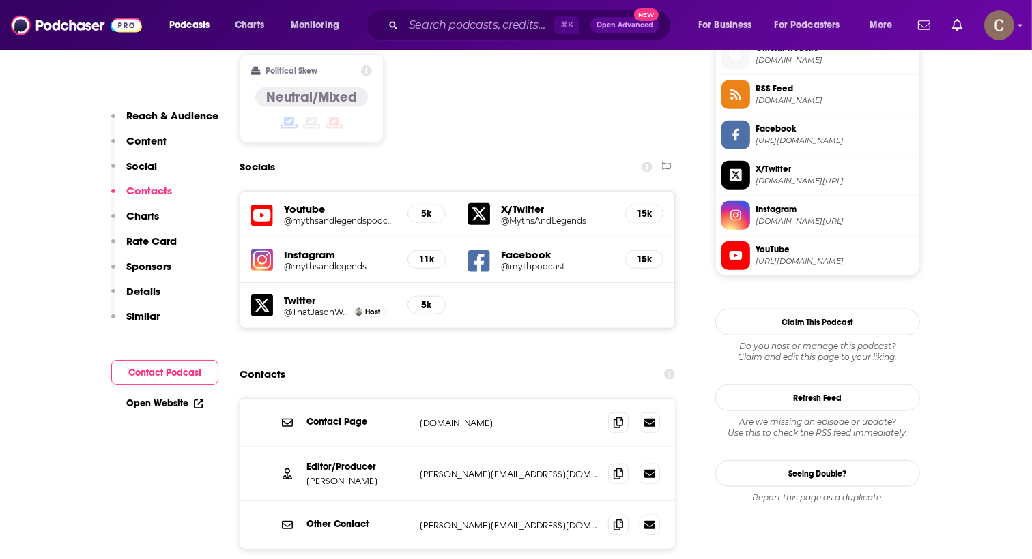
drag, startPoint x: 511, startPoint y: 326, endPoint x: 416, endPoint y: 321, distance: 94.9
click at [415, 399] on div "Contact Page [DOMAIN_NAME] [DOMAIN_NAME]" at bounding box center [456, 423] width 435 height 48
copy p "[DOMAIN_NAME]"
drag, startPoint x: 508, startPoint y: 375, endPoint x: 454, endPoint y: 375, distance: 54.6
click at [454, 469] on p "[PERSON_NAME][EMAIL_ADDRESS][DOMAIN_NAME]" at bounding box center [508, 475] width 177 height 12
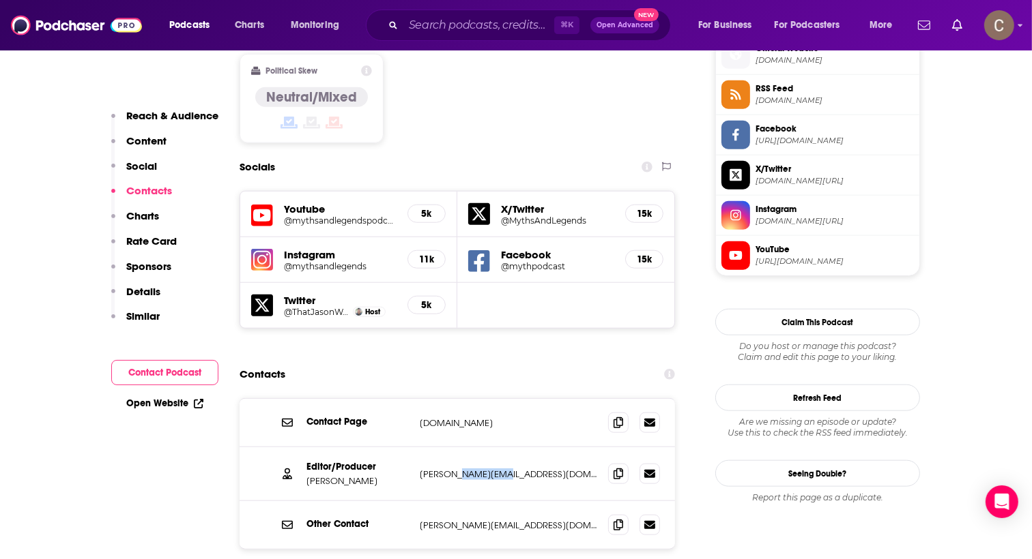
copy p "[DOMAIN_NAME]"
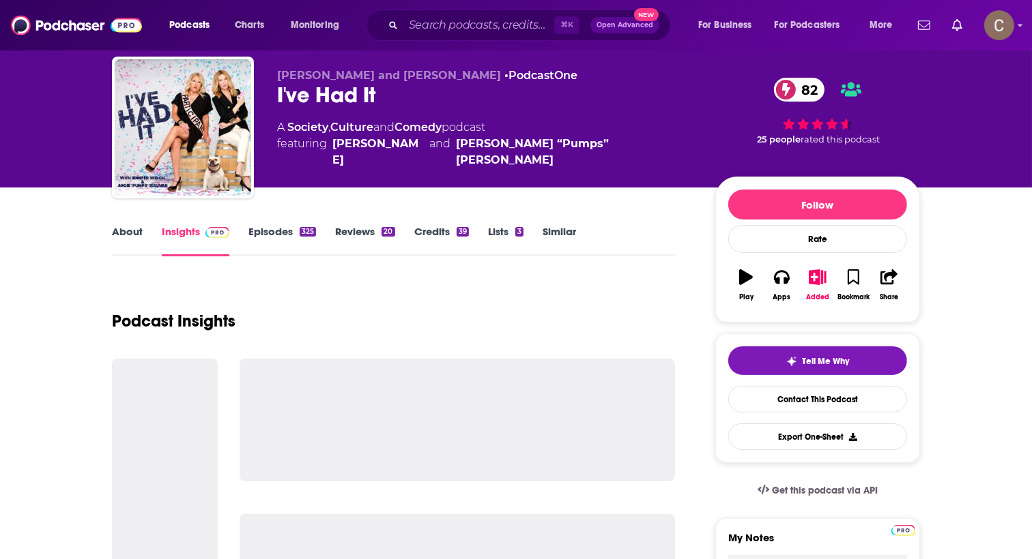
scroll to position [35, 0]
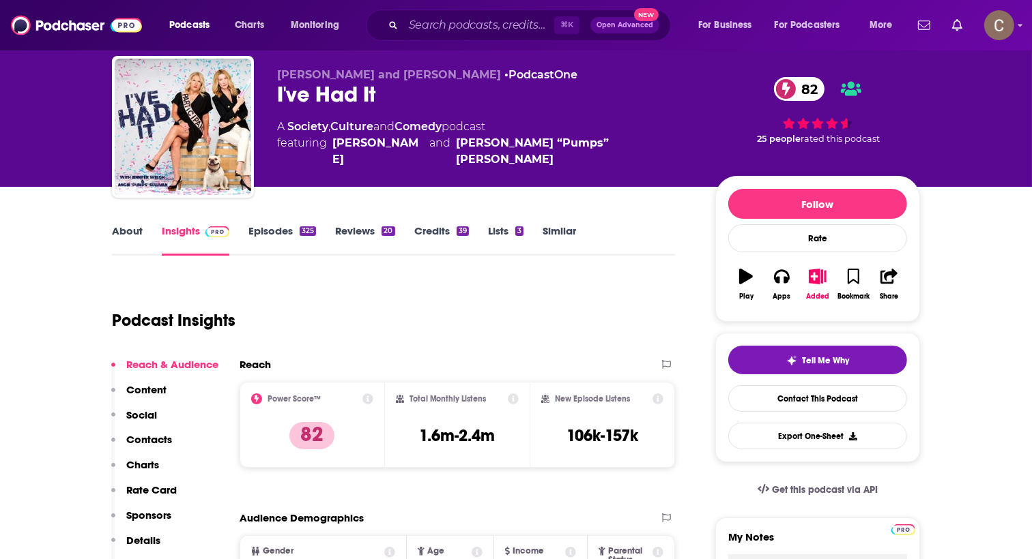
drag, startPoint x: 274, startPoint y: 78, endPoint x: 471, endPoint y: 74, distance: 197.2
click at [471, 74] on div "Jennifer Welch and Angie Sullivan • PodcastOne I've Had It 82 A Society , Cultu…" at bounding box center [516, 129] width 808 height 147
copy span "Jennifer Welch and Angie Sullivan"
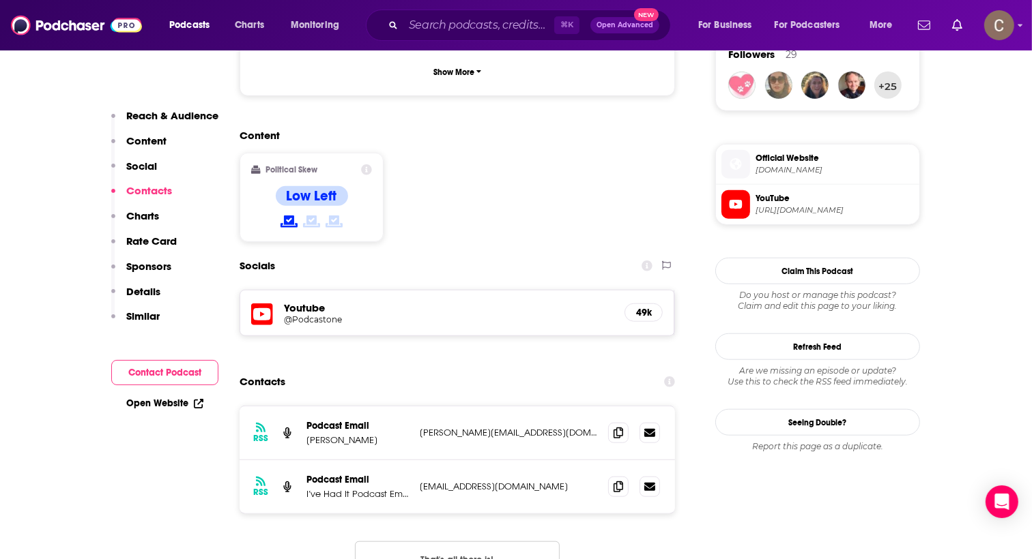
scroll to position [1196, 0]
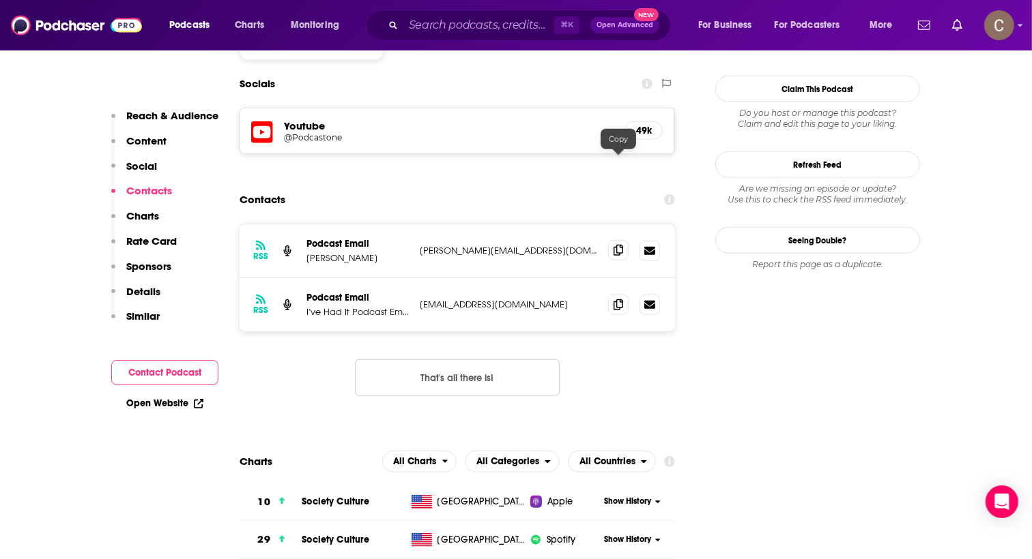
click at [615, 245] on icon at bounding box center [618, 250] width 10 height 11
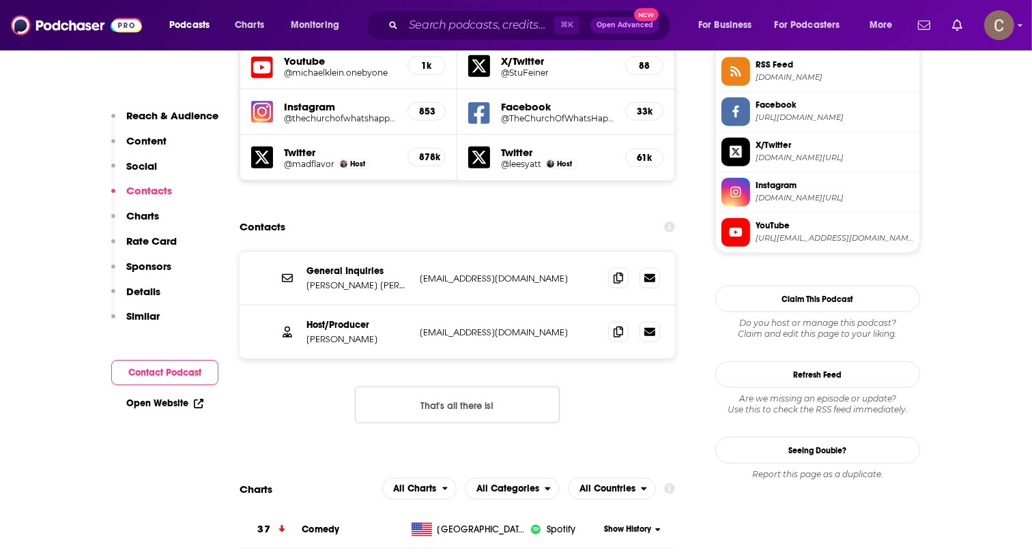
scroll to position [1301, 0]
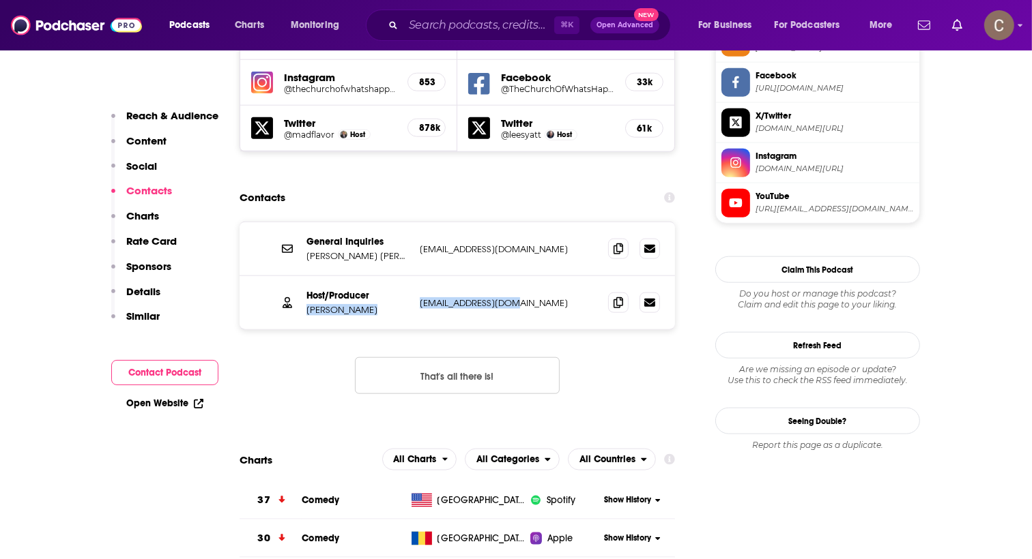
drag, startPoint x: 514, startPoint y: 199, endPoint x: 306, endPoint y: 209, distance: 209.0
click at [0, 0] on div "Host/Producer Lee Syatt leejsyatt@gmail.com leejsyatt@gmail.com" at bounding box center [0, 0] width 0 height 0
copy div "Lee Syatt leejsyatt@gmail.com"
click at [614, 297] on icon at bounding box center [618, 302] width 10 height 11
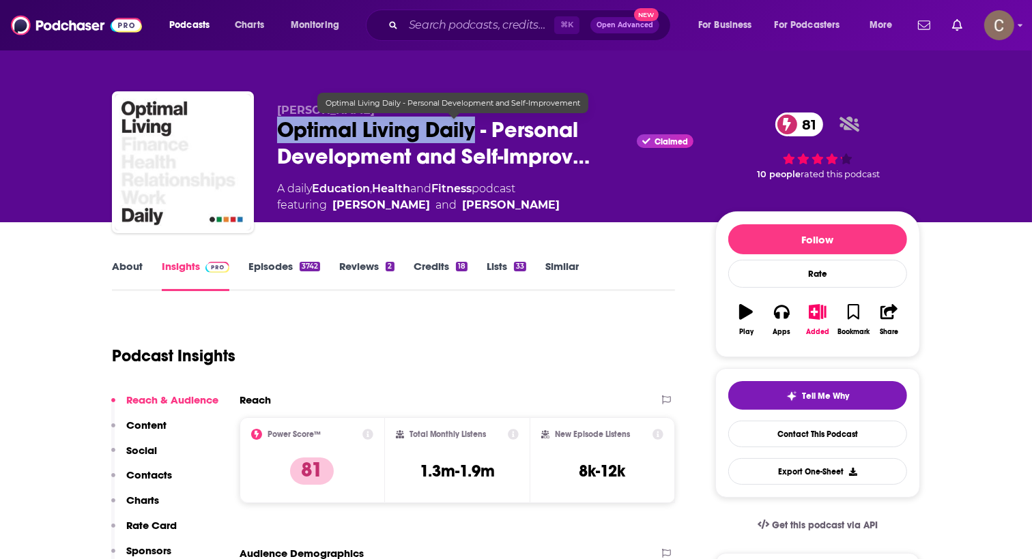
drag, startPoint x: 278, startPoint y: 129, endPoint x: 472, endPoint y: 134, distance: 194.5
click at [472, 134] on span "Optimal Living Daily - Personal Development and Self-Improv…" at bounding box center [454, 143] width 354 height 53
copy h2 "Optimal Living Daily"
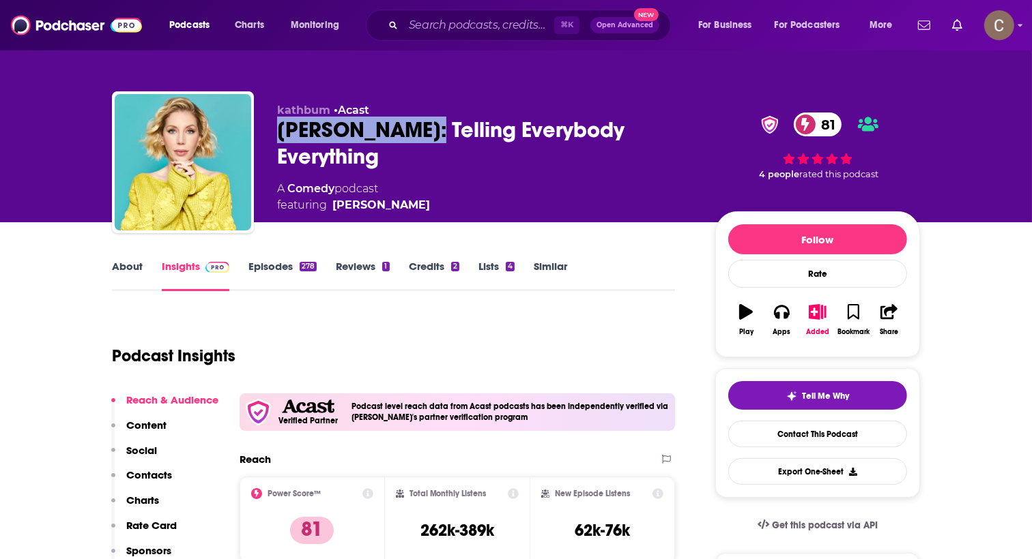
drag, startPoint x: 276, startPoint y: 129, endPoint x: 425, endPoint y: 131, distance: 149.4
click at [425, 131] on div "kathbum • Acast Katherine Ryan: Telling Everybody Everything 81 A Comedy podcas…" at bounding box center [516, 164] width 808 height 147
copy h2 "Katherine Ryan"
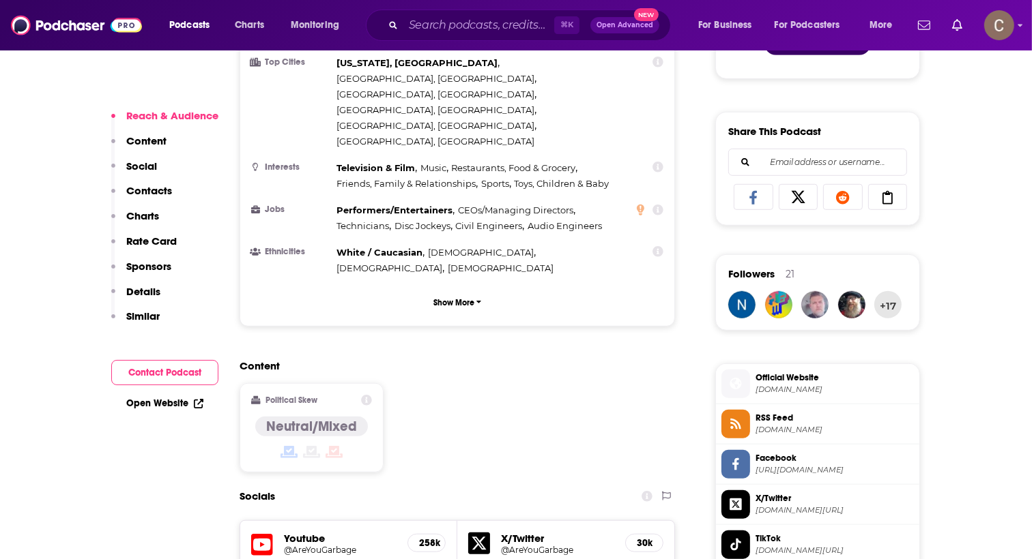
scroll to position [838, 0]
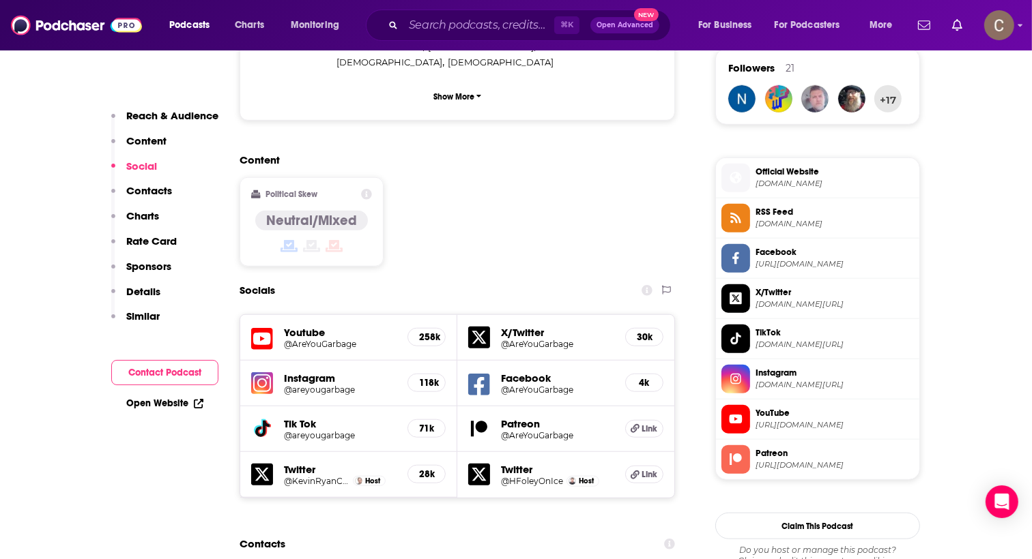
scroll to position [1272, 0]
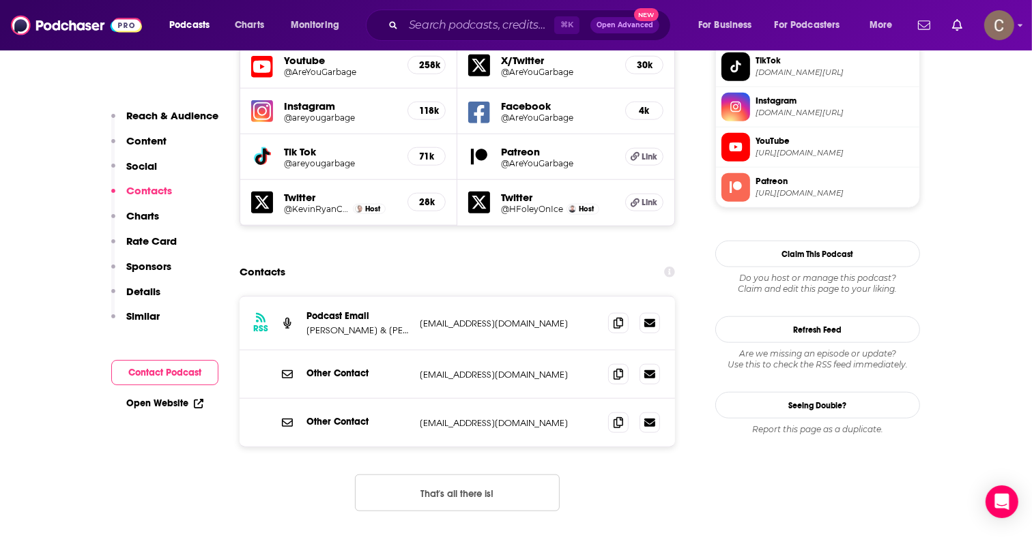
drag, startPoint x: 566, startPoint y: 280, endPoint x: 459, endPoint y: 275, distance: 106.5
click at [459, 369] on p "support@gasdigitalnetwork.com" at bounding box center [508, 375] width 177 height 12
copy p "gasdigitalnetwork.com"
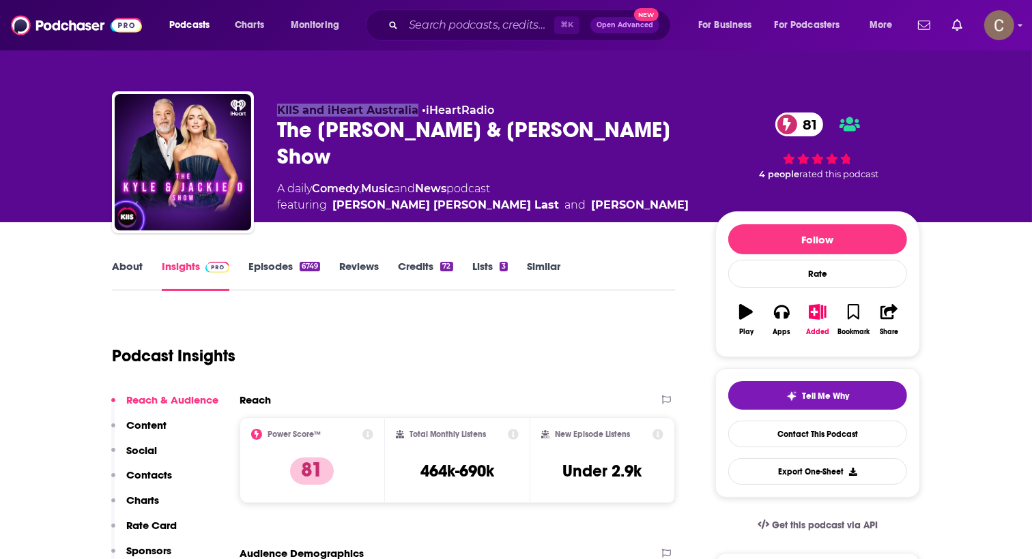
drag, startPoint x: 277, startPoint y: 111, endPoint x: 414, endPoint y: 115, distance: 137.2
click at [414, 115] on span "KIIS and iHeart Australia" at bounding box center [347, 110] width 141 height 13
copy span "KIIS and iHeart Australia"
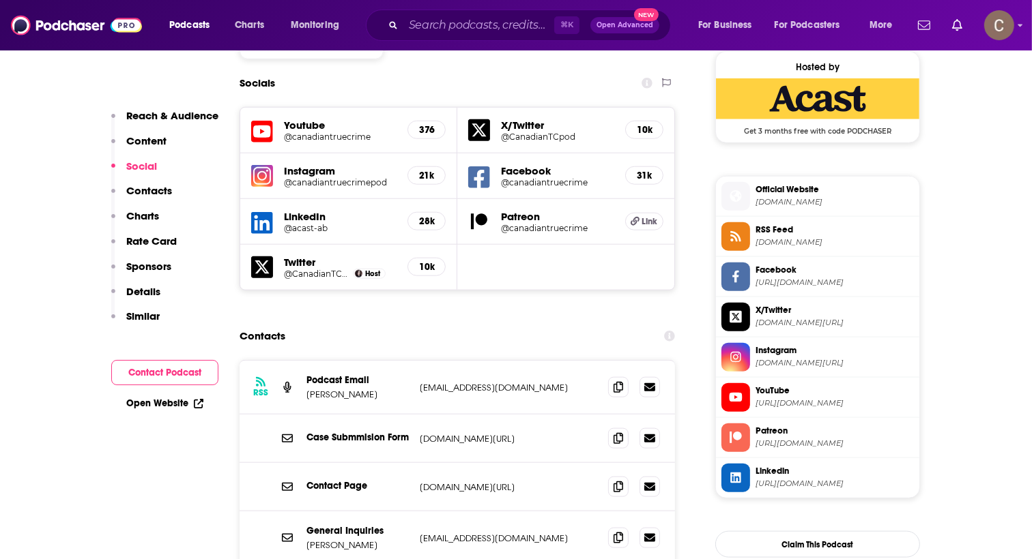
scroll to position [1225, 0]
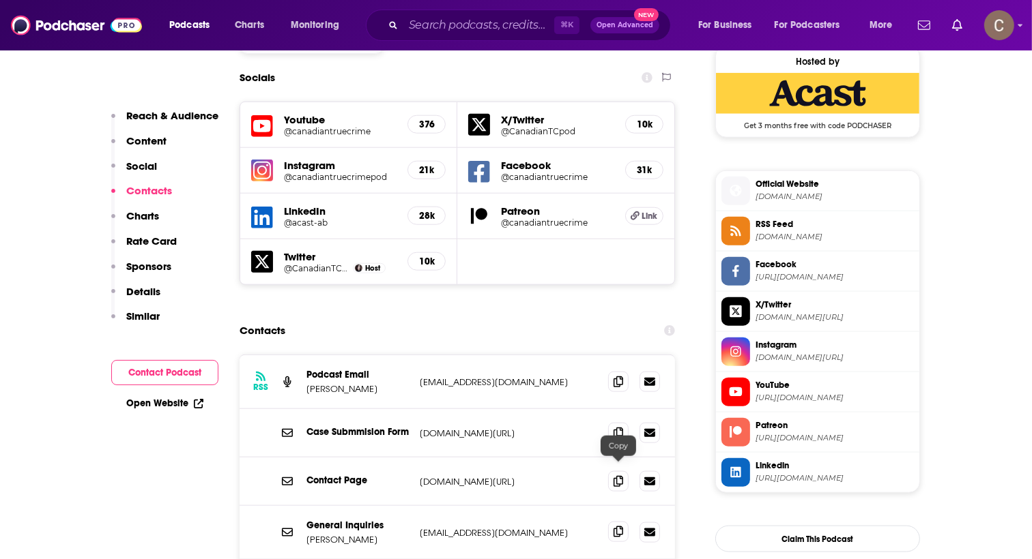
click at [617, 527] on icon at bounding box center [618, 532] width 10 height 11
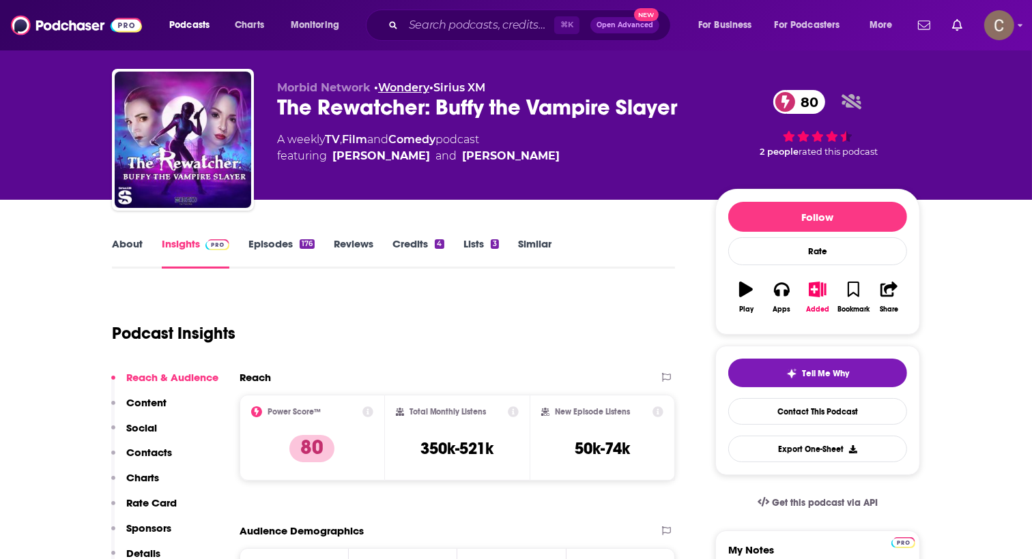
scroll to position [25, 0]
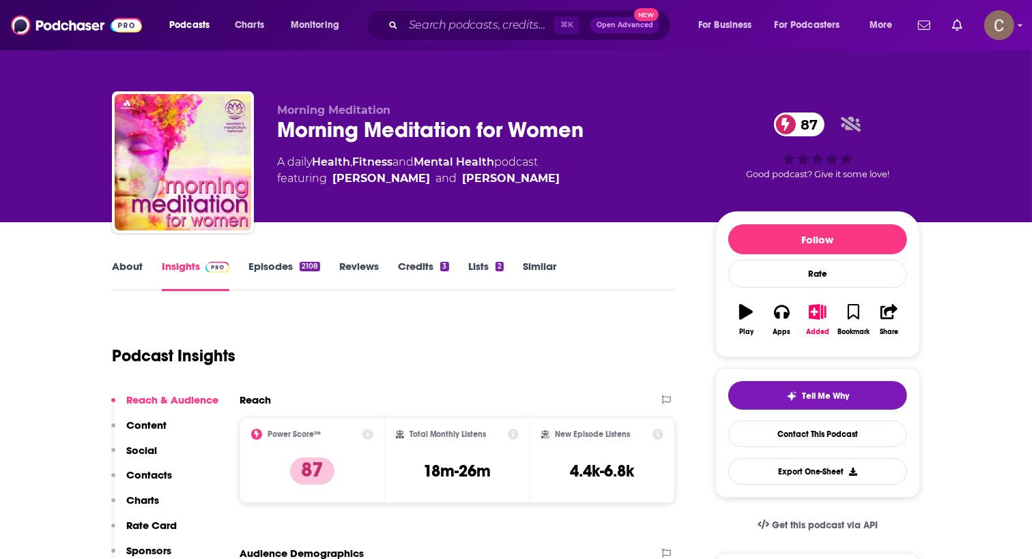
scroll to position [5, 0]
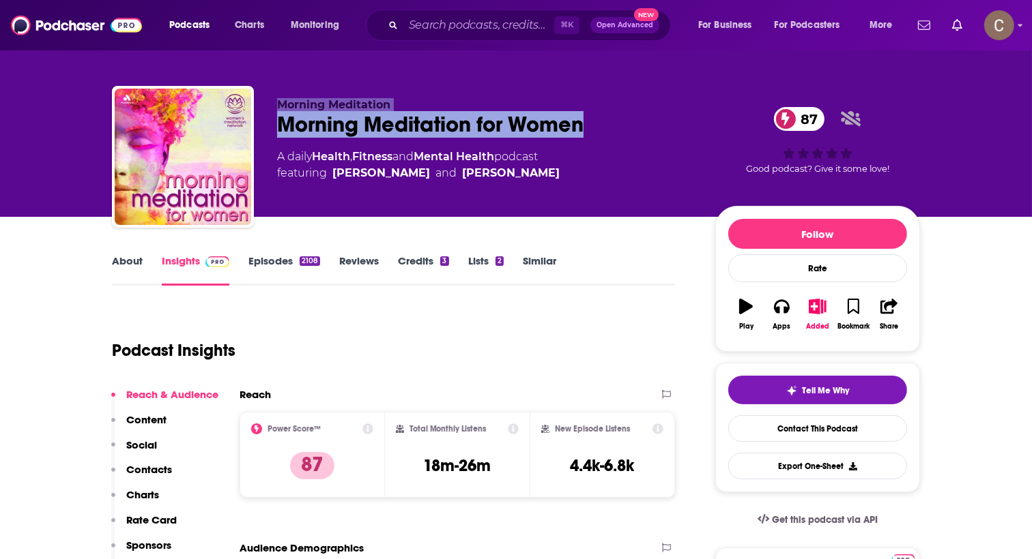
drag, startPoint x: 607, startPoint y: 126, endPoint x: 271, endPoint y: 109, distance: 336.7
click at [271, 109] on div "Morning Meditation Morning Meditation for Women 87 A daily Health , Fitness and…" at bounding box center [516, 159] width 808 height 147
copy div "Morning Meditation Morning Meditation for Women"
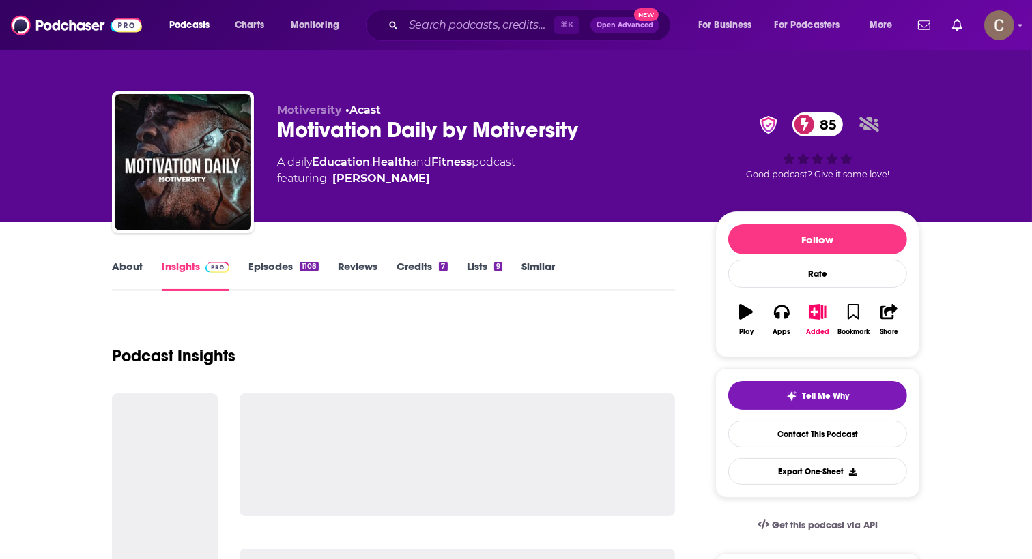
drag, startPoint x: 411, startPoint y: 177, endPoint x: 408, endPoint y: 147, distance: 30.8
click at [408, 147] on div "Motiversity • Acast Motivation Daily by Motiversity 85 A daily Education , Heal…" at bounding box center [485, 158] width 416 height 109
click at [613, 171] on div "A daily Education , Health and Fitness podcast featuring [PERSON_NAME]" at bounding box center [485, 170] width 416 height 33
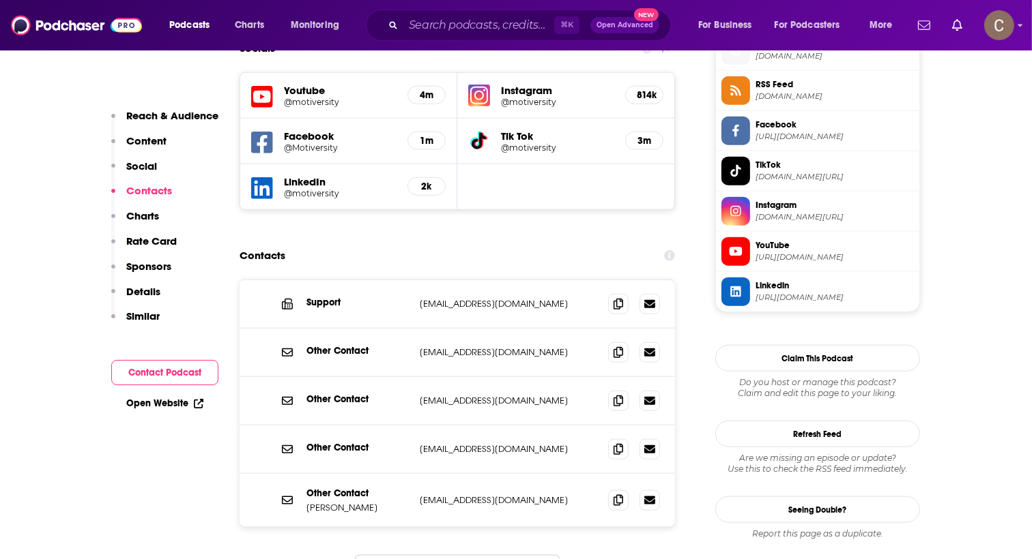
scroll to position [1255, 0]
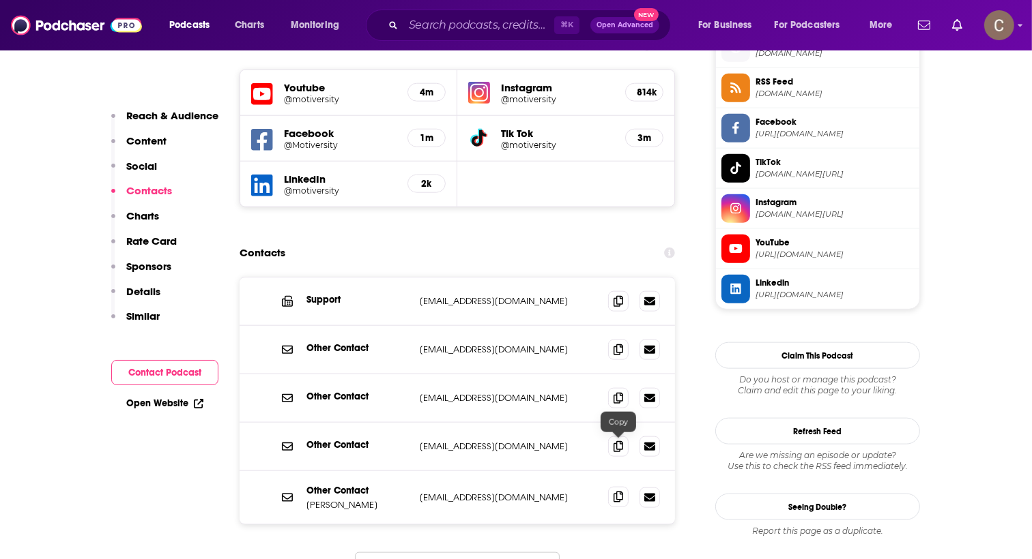
click at [617, 487] on span at bounding box center [618, 497] width 20 height 20
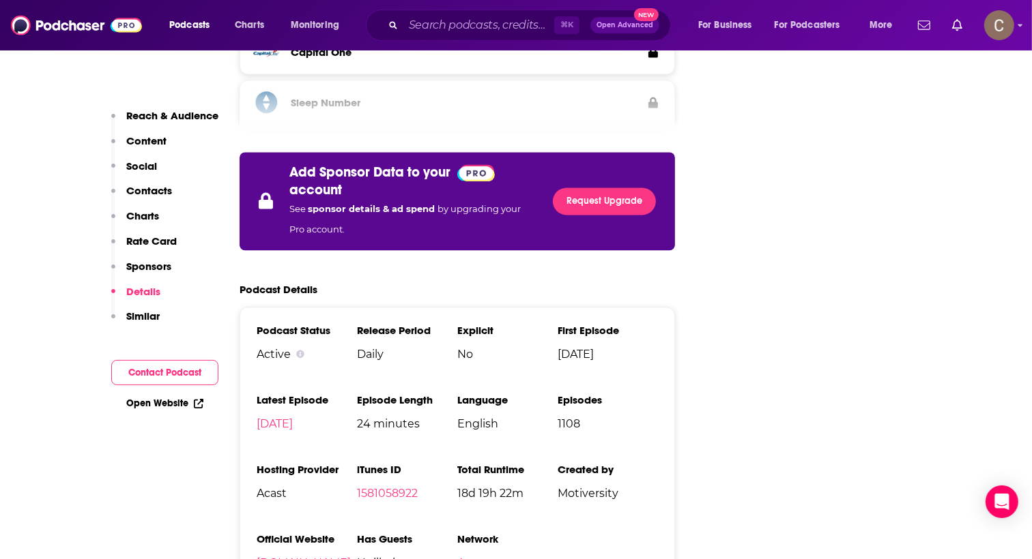
scroll to position [2711, 0]
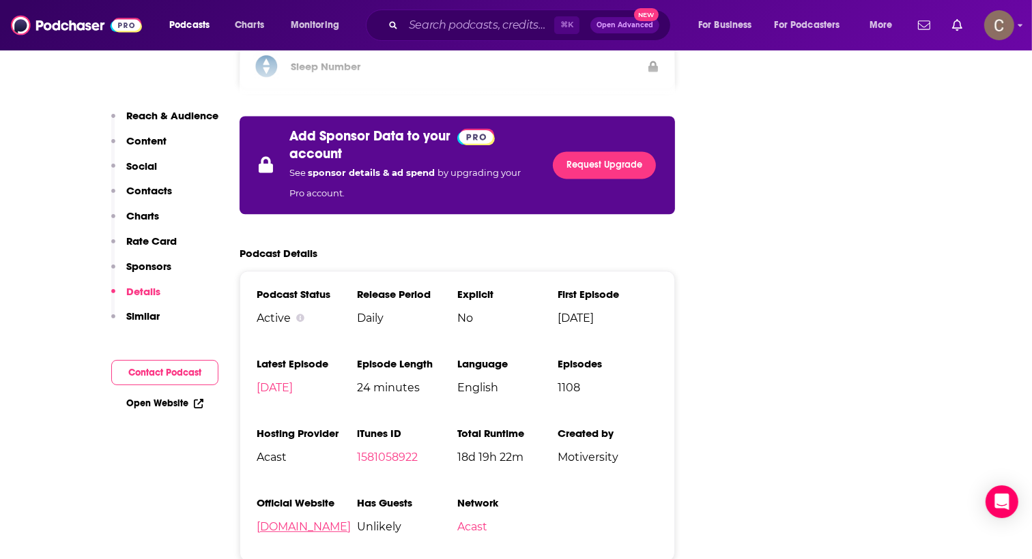
click at [313, 521] on link "[DOMAIN_NAME]" at bounding box center [304, 527] width 94 height 13
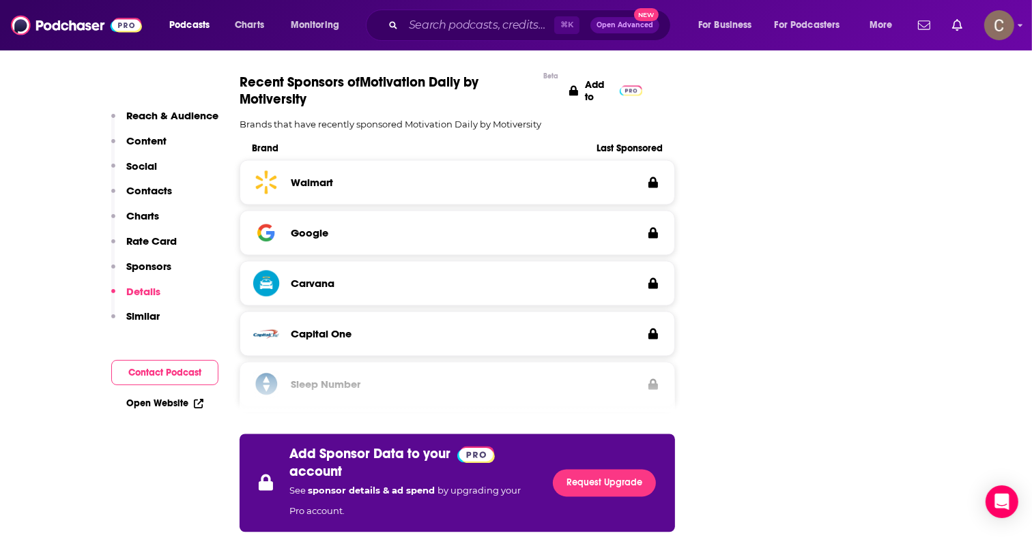
scroll to position [2242, 0]
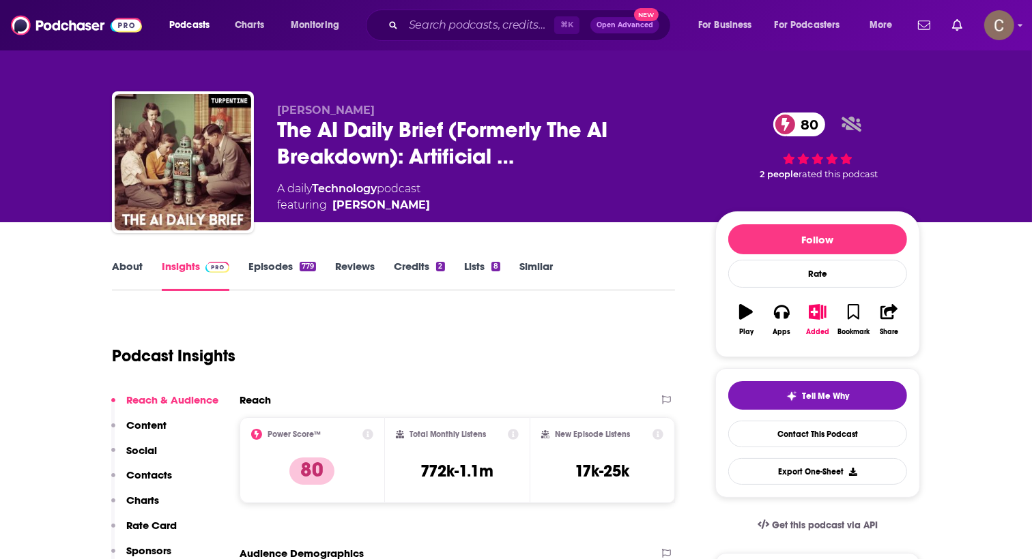
click at [126, 265] on link "About" at bounding box center [127, 275] width 31 height 31
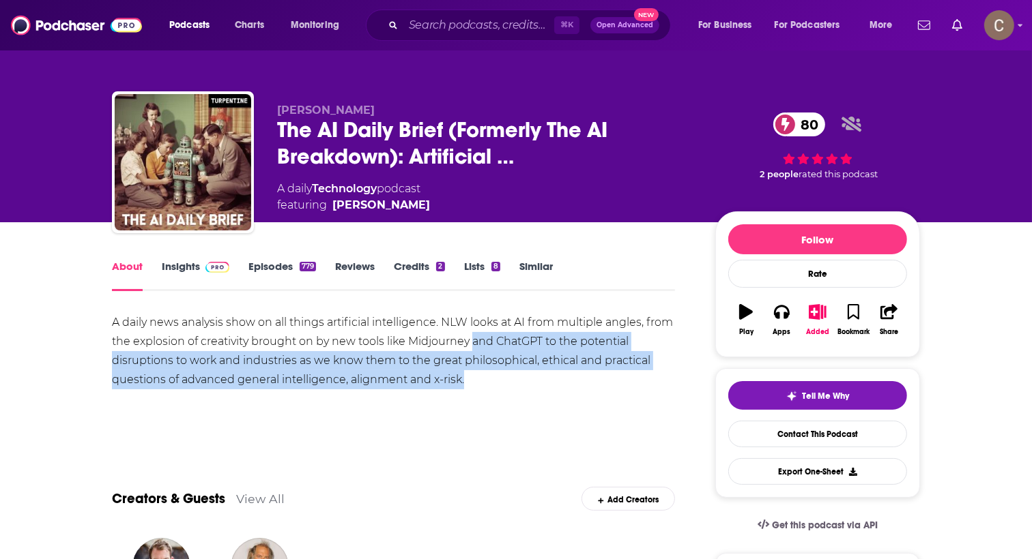
drag, startPoint x: 506, startPoint y: 377, endPoint x: 471, endPoint y: 336, distance: 54.2
click at [471, 336] on div "A daily news analysis show on all things artificial intelligence. NLW looks at …" at bounding box center [393, 351] width 563 height 76
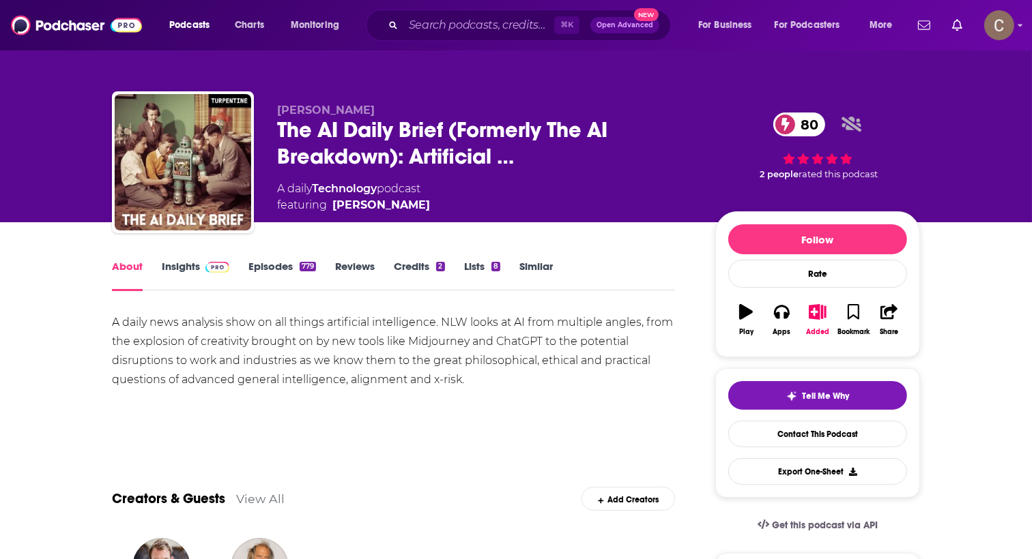
click at [448, 322] on div "A daily news analysis show on all things artificial intelligence. NLW looks at …" at bounding box center [393, 351] width 563 height 76
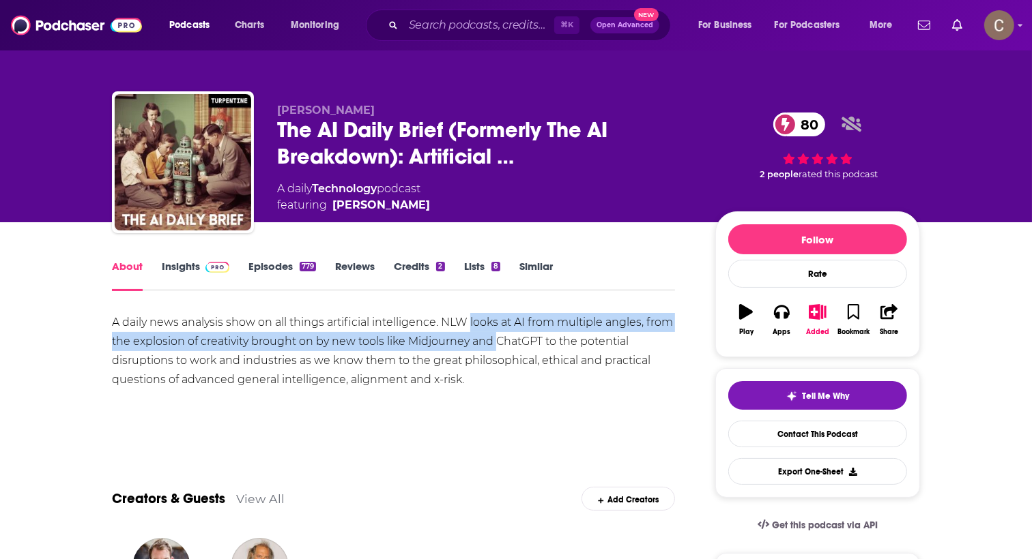
drag, startPoint x: 470, startPoint y: 330, endPoint x: 532, endPoint y: 353, distance: 66.3
click at [510, 342] on div "A daily news analysis show on all things artificial intelligence. NLW looks at …" at bounding box center [393, 351] width 563 height 76
click at [173, 270] on link "Insights" at bounding box center [196, 275] width 68 height 31
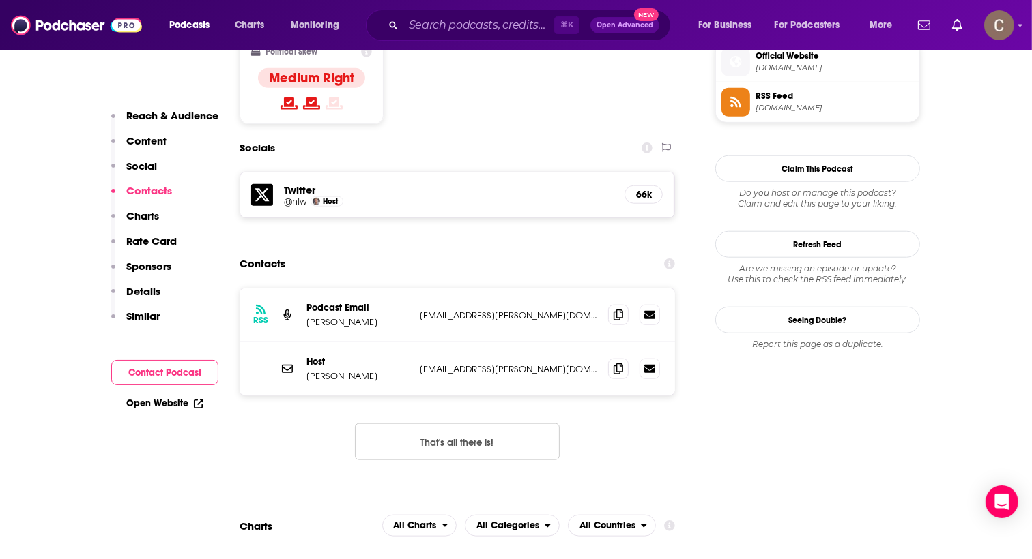
scroll to position [1187, 0]
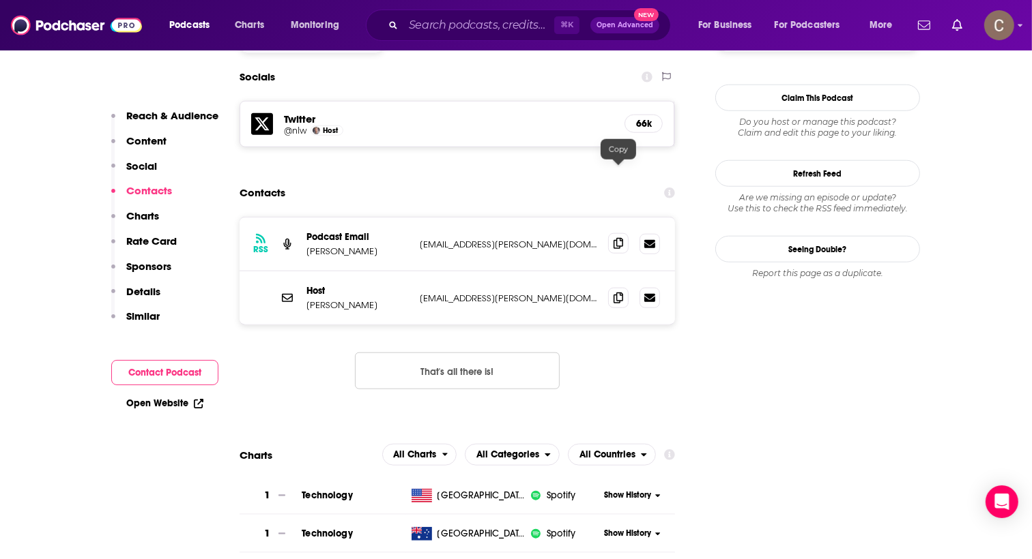
click at [619, 238] on icon at bounding box center [618, 243] width 10 height 11
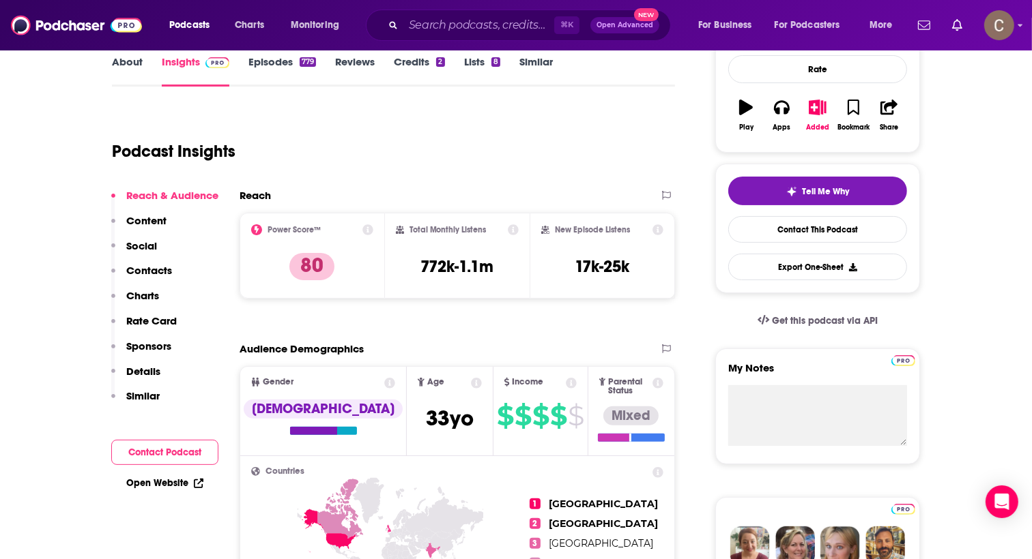
scroll to position [0, 0]
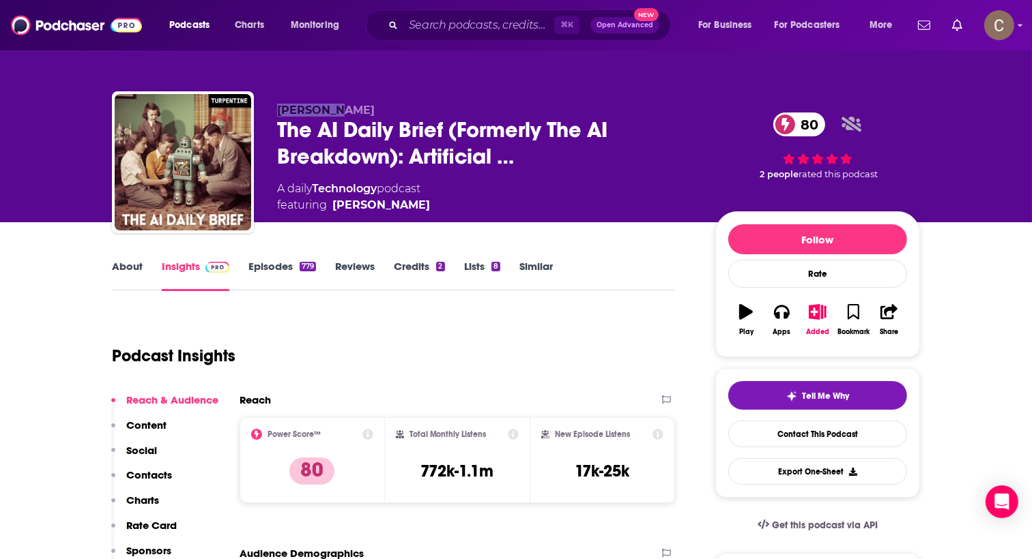
drag, startPoint x: 278, startPoint y: 113, endPoint x: 333, endPoint y: 113, distance: 54.6
click at [333, 113] on div "[PERSON_NAME] The AI Daily Brief (Formerly The AI Breakdown): Artificial … 80 A…" at bounding box center [516, 164] width 808 height 147
copy span "[PERSON_NAME]"
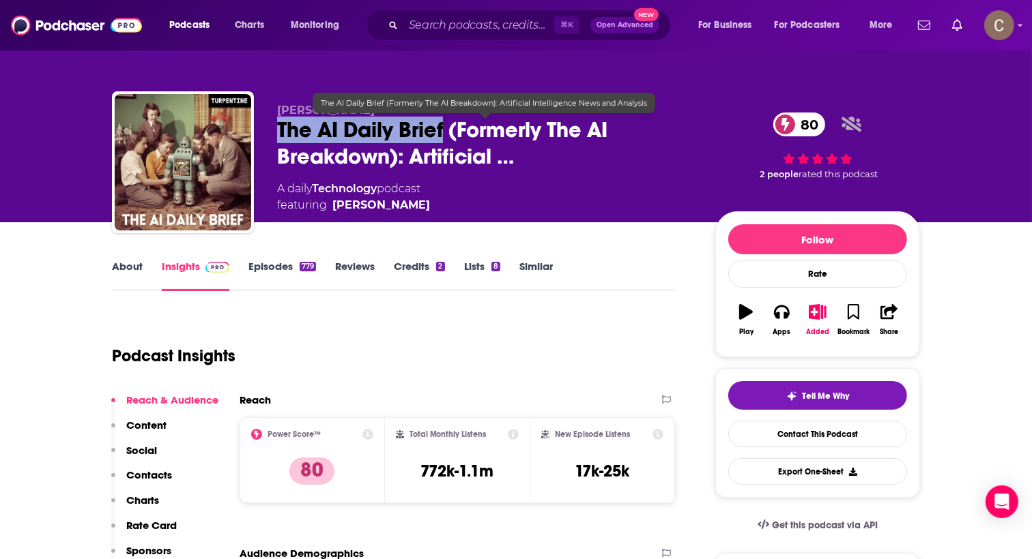
drag, startPoint x: 276, startPoint y: 129, endPoint x: 443, endPoint y: 135, distance: 166.6
click at [443, 135] on div "[PERSON_NAME] The AI Daily Brief (Formerly The AI Breakdown): Artificial … 80 A…" at bounding box center [516, 164] width 808 height 147
copy h2 "The AI Daily Brief"
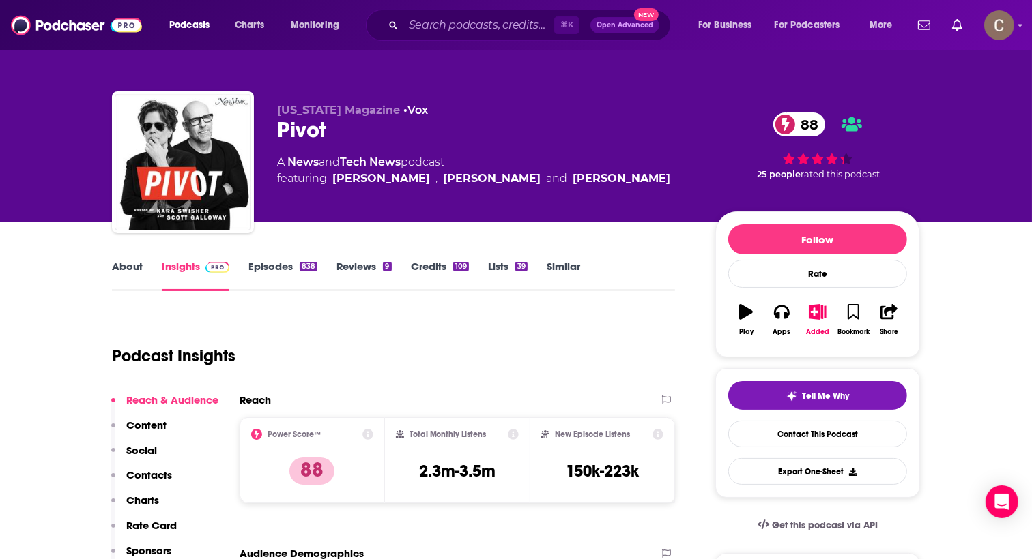
drag, startPoint x: 504, startPoint y: 201, endPoint x: 276, endPoint y: 111, distance: 245.6
click at [276, 111] on div "New York Magazine • Vox Pivot 88 A News and Tech News podcast featuring Kara Sw…" at bounding box center [516, 164] width 808 height 147
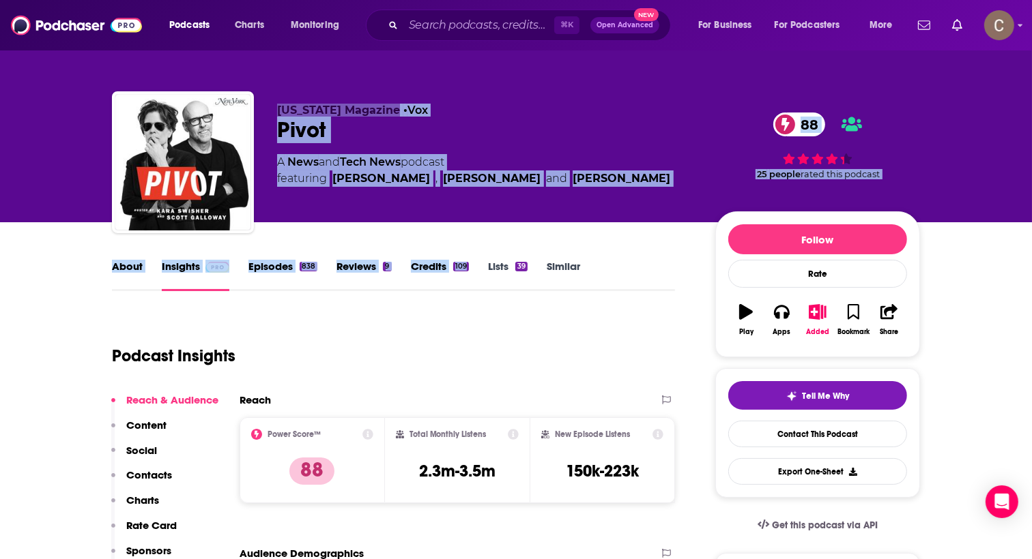
drag, startPoint x: 276, startPoint y: 111, endPoint x: 486, endPoint y: 239, distance: 245.8
click at [486, 216] on div "New York Magazine • Vox Pivot 88 A News and Tech News podcast featuring Kara Sw…" at bounding box center [598, 165] width 643 height 123
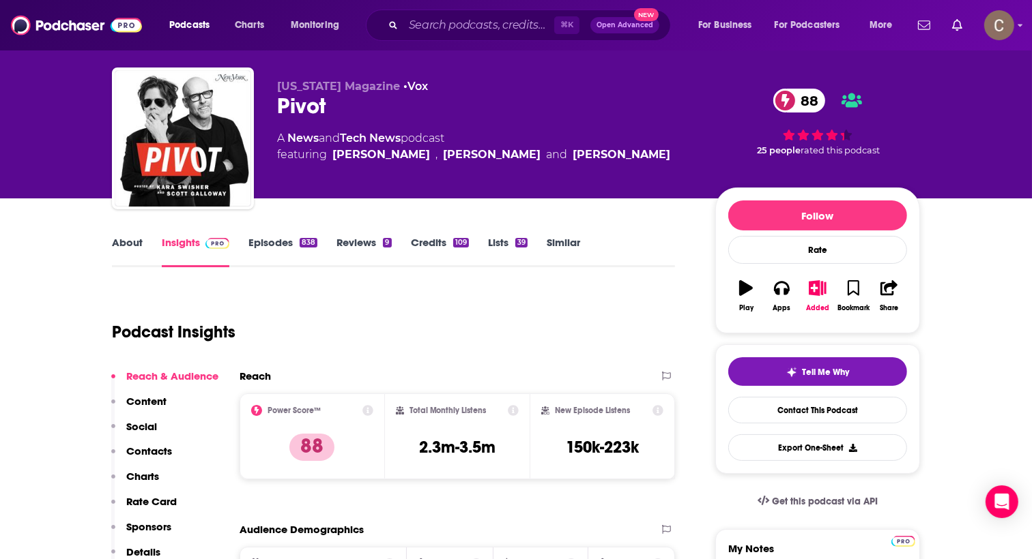
scroll to position [25, 0]
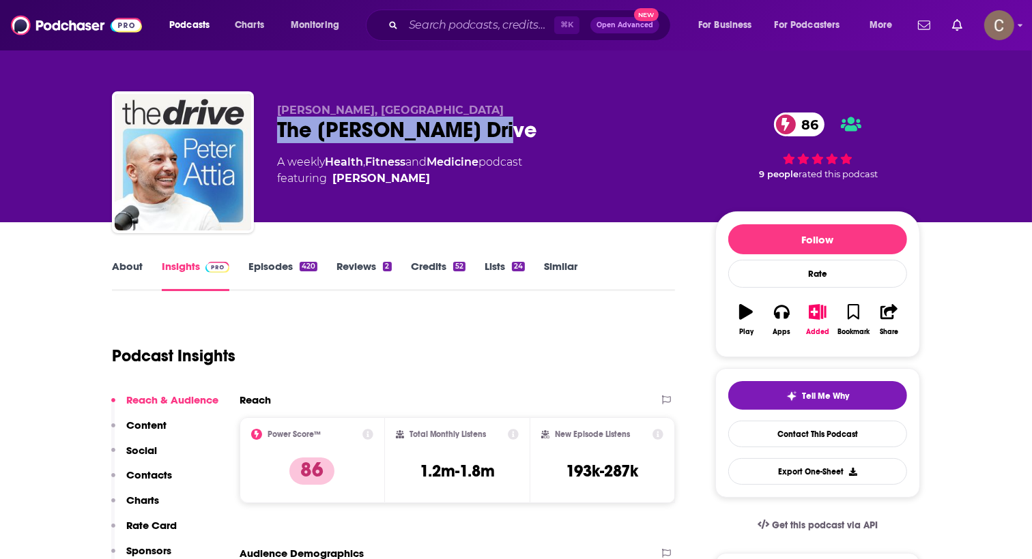
drag, startPoint x: 501, startPoint y: 146, endPoint x: 263, endPoint y: 142, distance: 238.8
click at [263, 142] on div "[PERSON_NAME], MD The [PERSON_NAME] Drive 86 A weekly Health , Fitness and Medi…" at bounding box center [516, 164] width 808 height 147
copy h2 "The [PERSON_NAME] Drive"
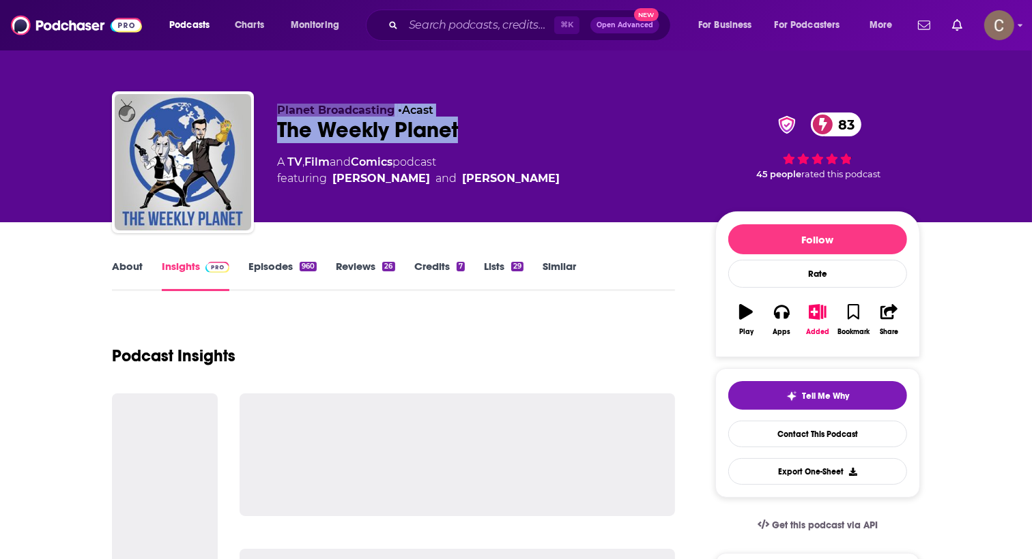
drag, startPoint x: 476, startPoint y: 128, endPoint x: 279, endPoint y: 106, distance: 198.4
click at [279, 106] on div "Planet Broadcasting • Acast The Weekly Planet 83 A TV , Film and Comics podcast…" at bounding box center [485, 158] width 416 height 109
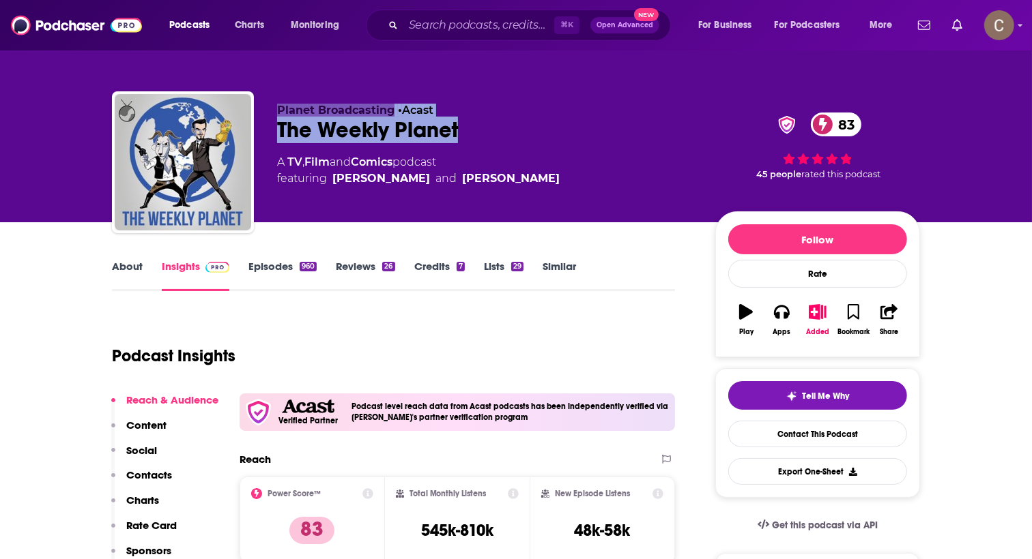
copy div "Planet Broadcasting • Acast The Weekly Planet"
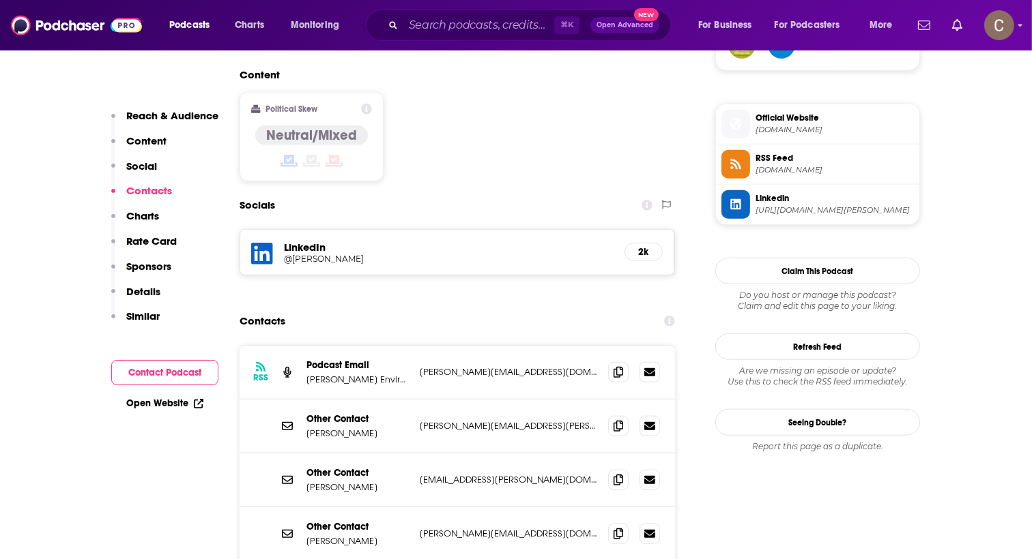
scroll to position [1055, 0]
drag, startPoint x: 530, startPoint y: 372, endPoint x: 479, endPoint y: 376, distance: 51.3
click at [479, 420] on p "[PERSON_NAME][EMAIL_ADDRESS][PERSON_NAME][DOMAIN_NAME]" at bounding box center [508, 426] width 177 height 12
copy p "[DOMAIN_NAME]"
